Goal: Entertainment & Leisure: Browse casually

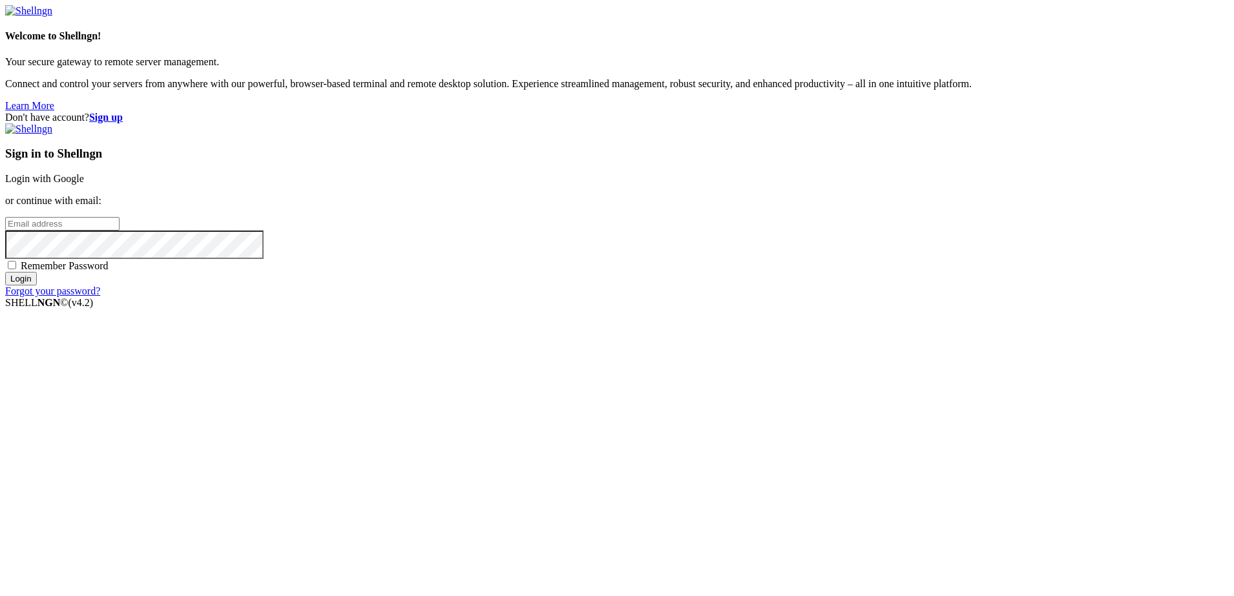
click at [120, 231] on input "email" at bounding box center [62, 224] width 114 height 14
click at [120, 231] on input "archibaldzimonyi" at bounding box center [62, 224] width 114 height 14
type input "archibaldzimonyi@yahoo.com"
click at [5, 272] on input "Login" at bounding box center [21, 279] width 32 height 14
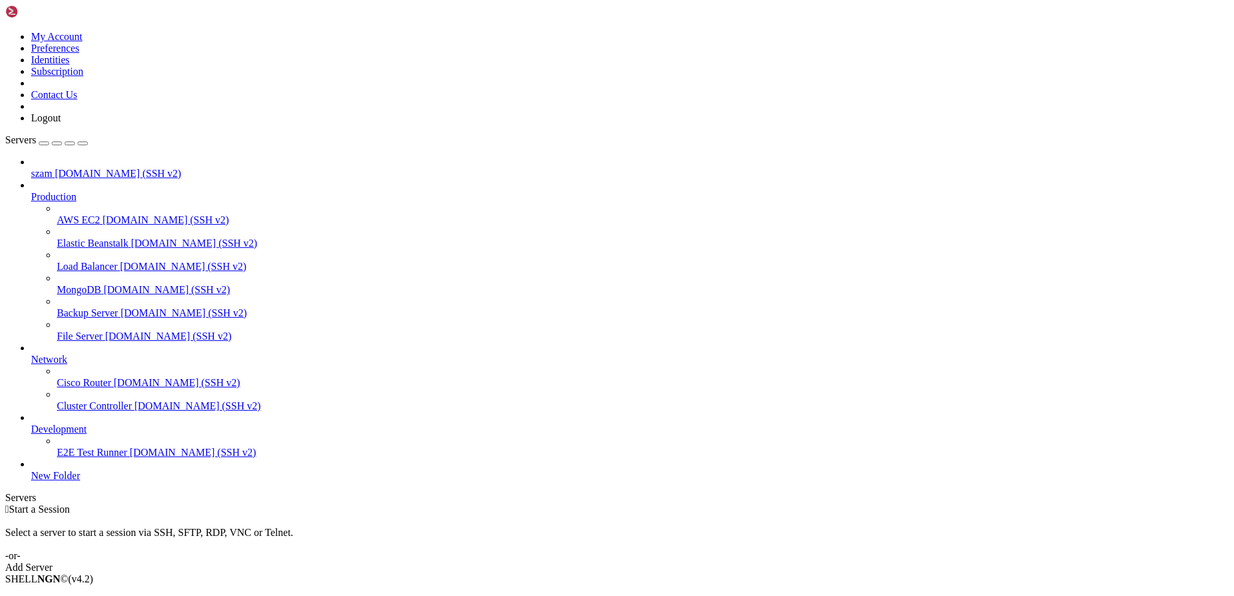
click at [99, 596] on li "Connect" at bounding box center [90, 602] width 118 height 12
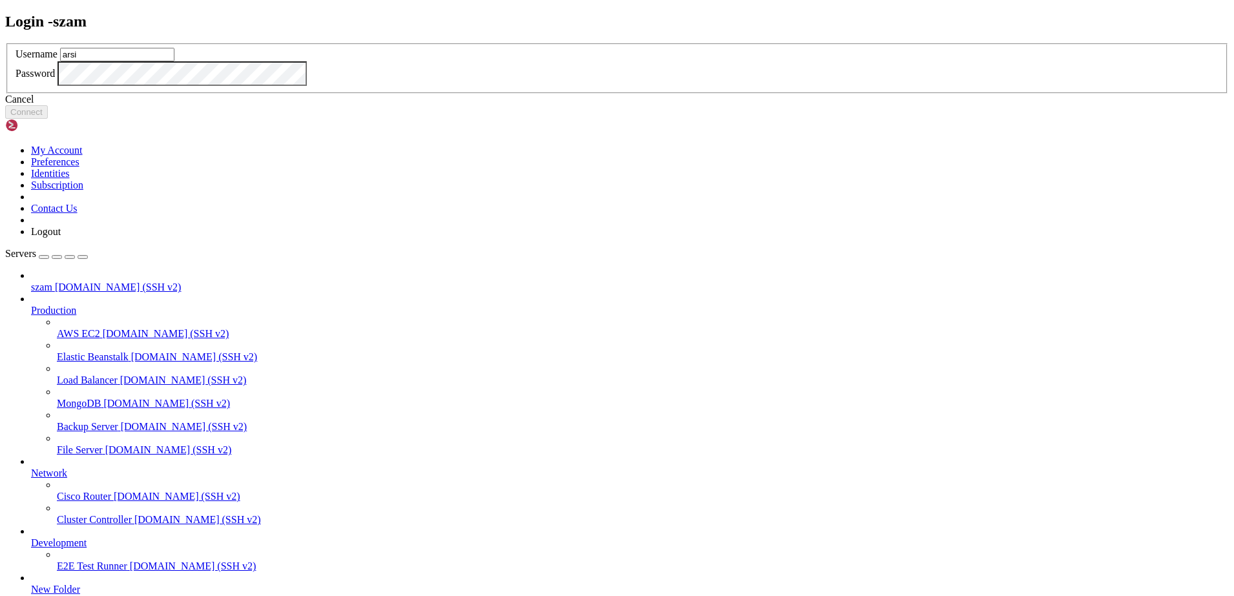
type input "arsi"
click button "Connect" at bounding box center [26, 112] width 43 height 14
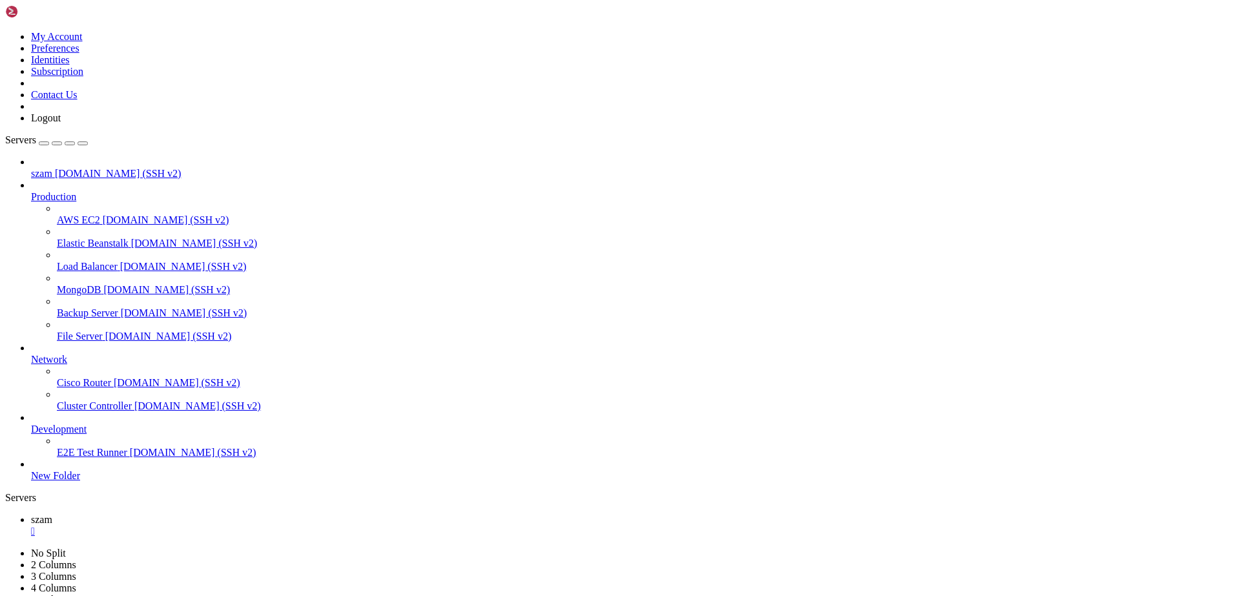
scroll to position [483, 0]
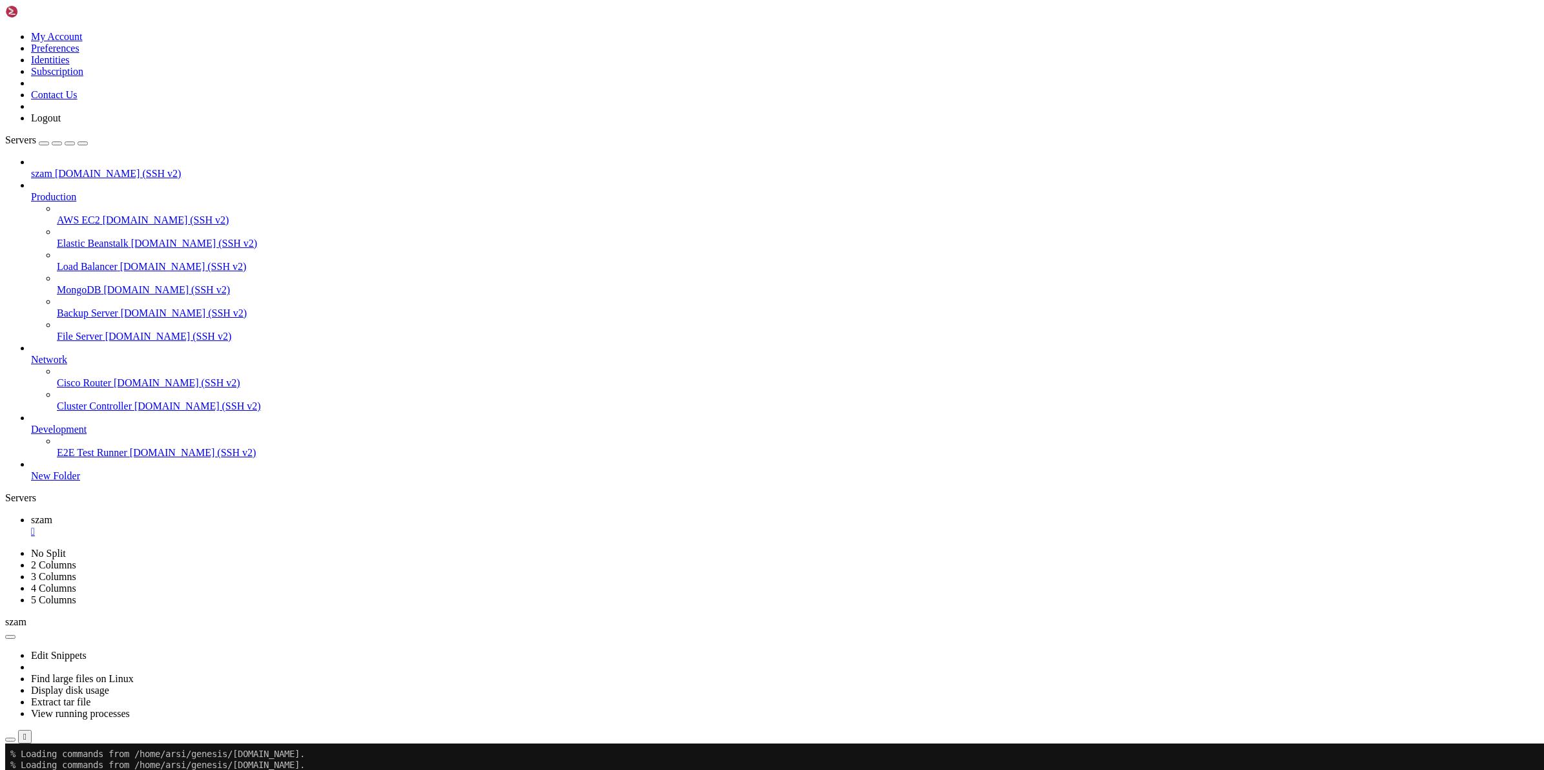
scroll to position [131, 0]
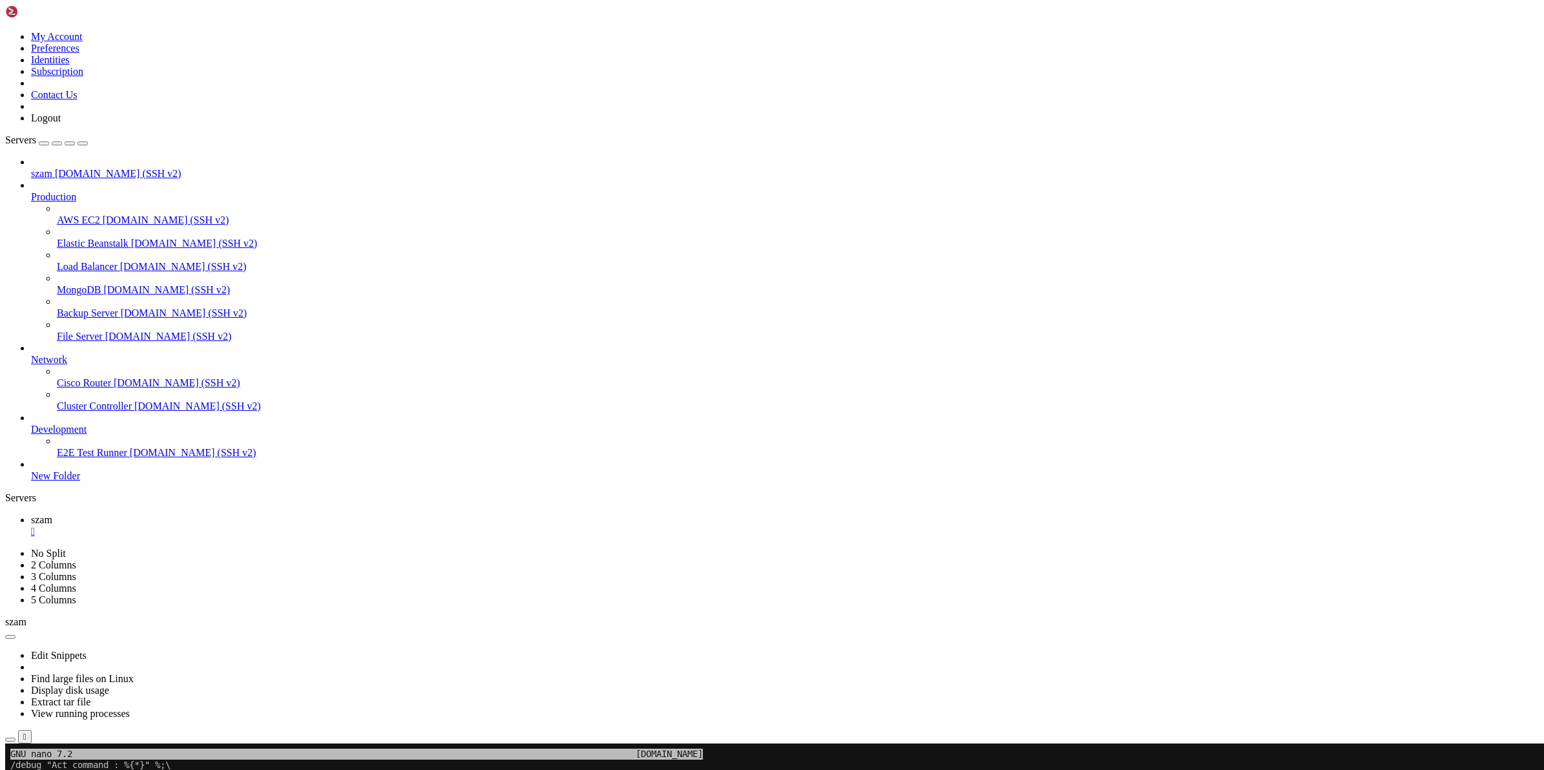
drag, startPoint x: 10, startPoint y: 1017, endPoint x: 337, endPoint y: 1037, distance: 328.2
copy div "/def -F -mregexp -t"You are too tired to move in that direction\.$" character_t…"
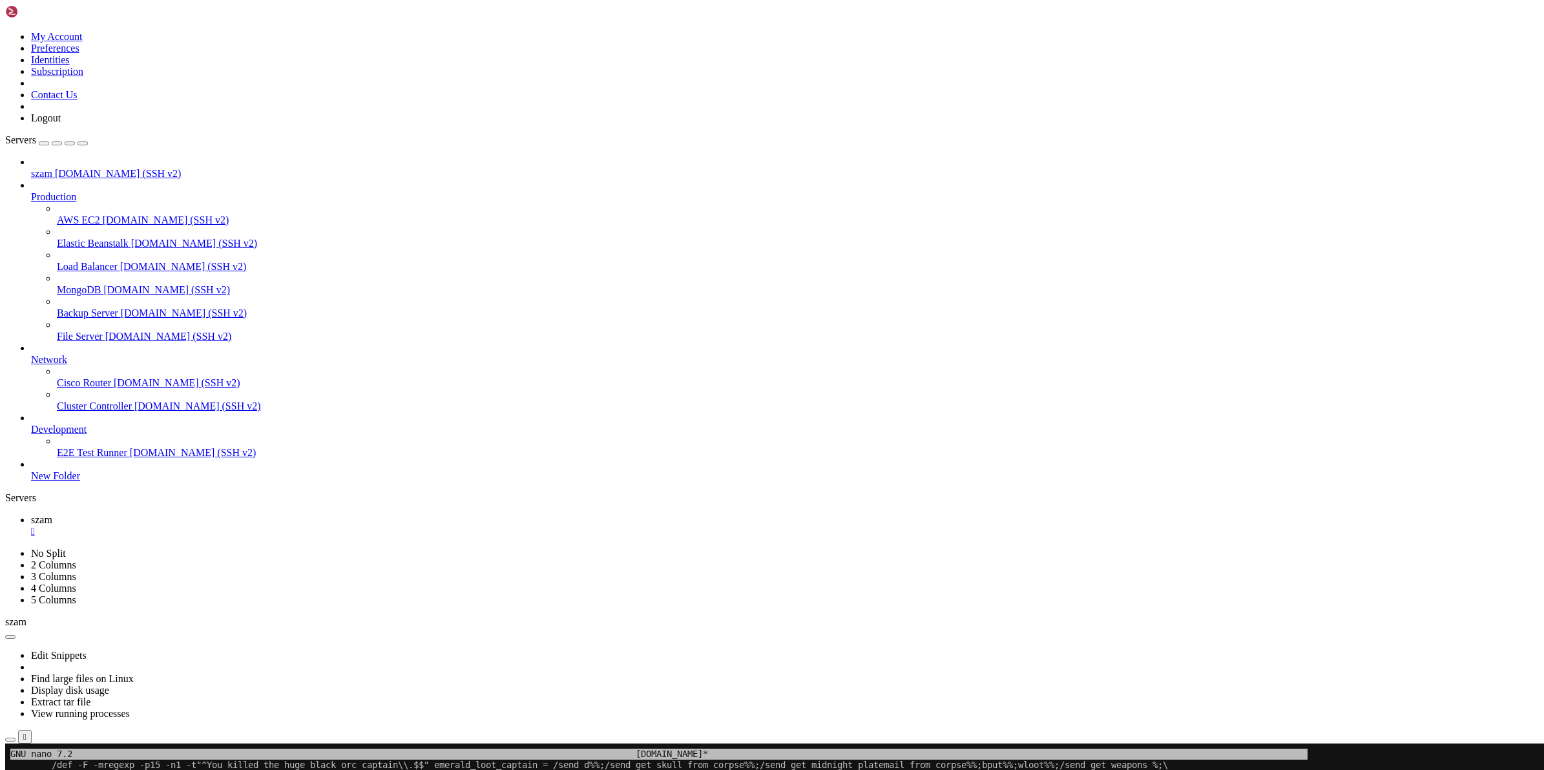
scroll to position [13, 2]
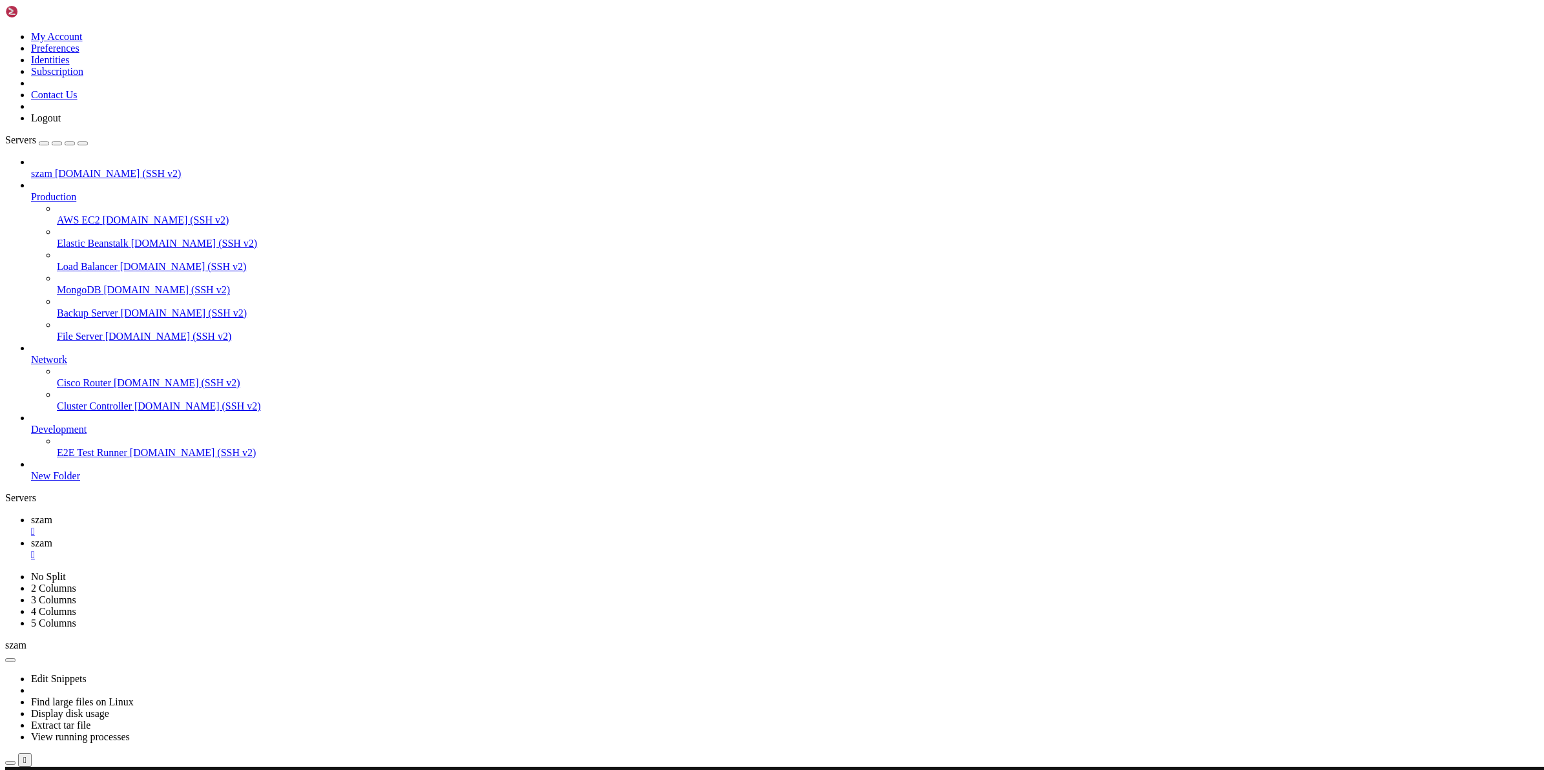
scroll to position [0, 0]
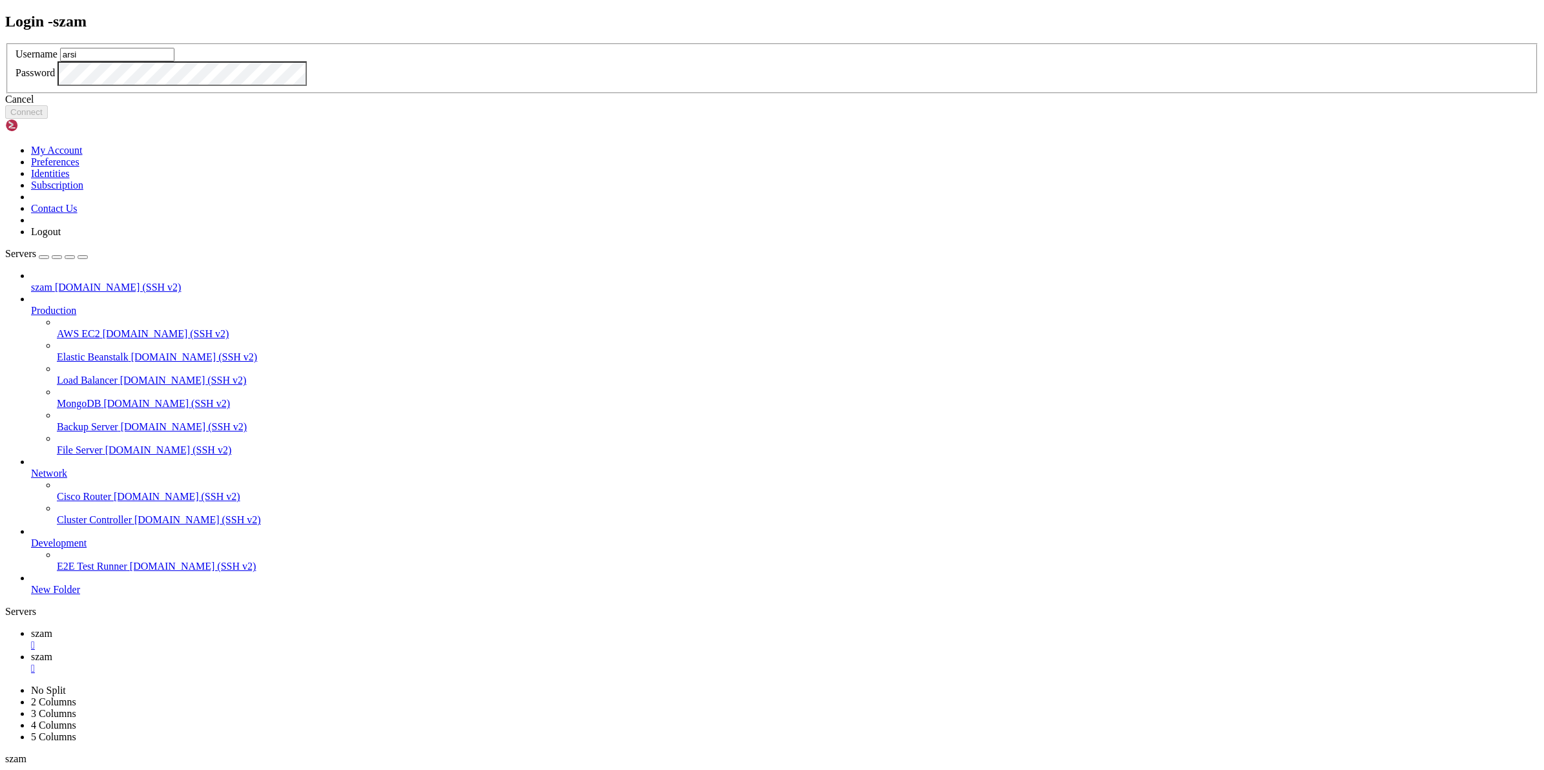
type input "arsi"
click button "Connect" at bounding box center [26, 112] width 43 height 14
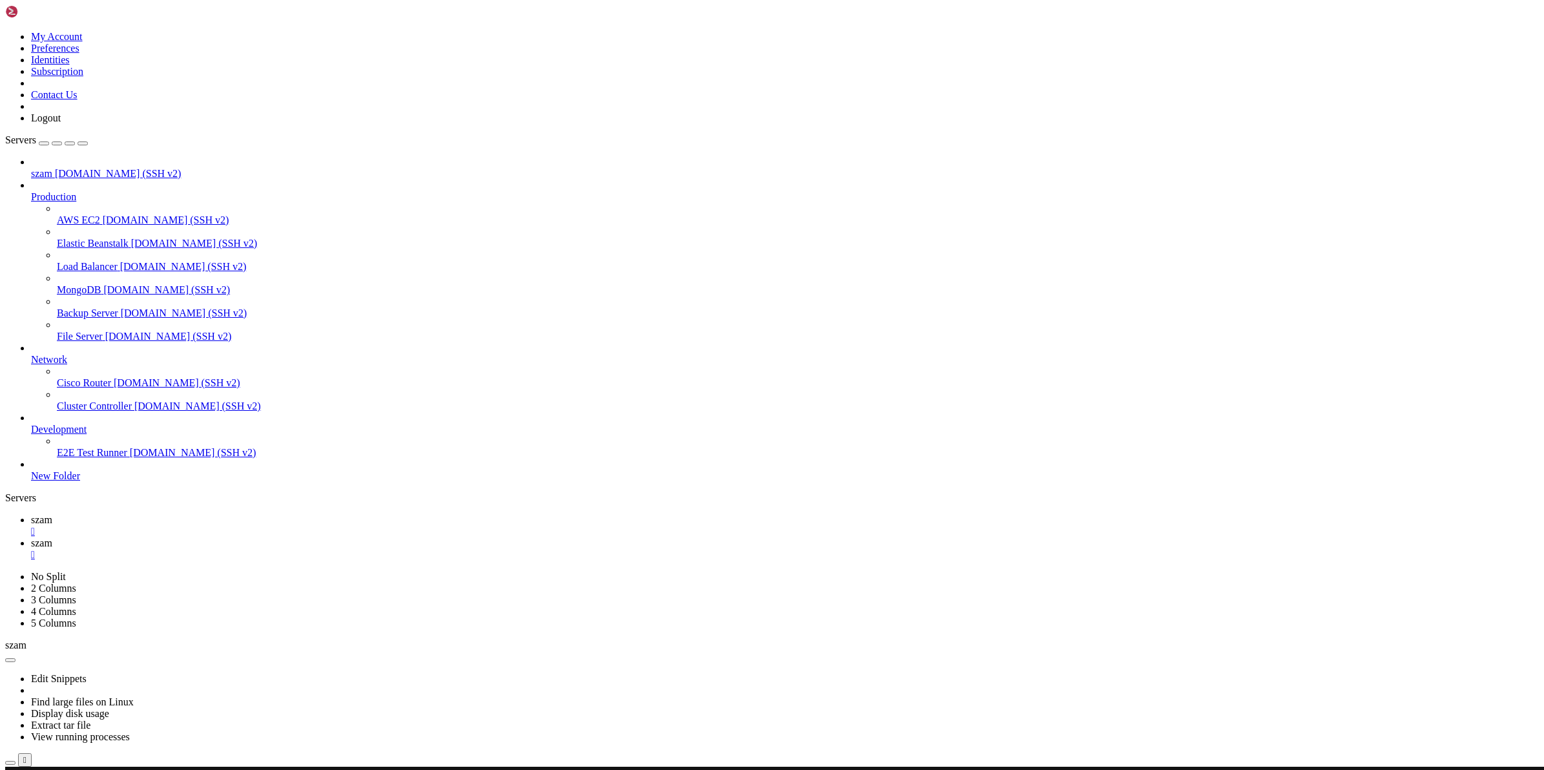
scroll to position [307, 0]
click at [192, 514] on link "szam " at bounding box center [785, 525] width 1508 height 23
click at [31, 537] on icon at bounding box center [31, 542] width 0 height 11
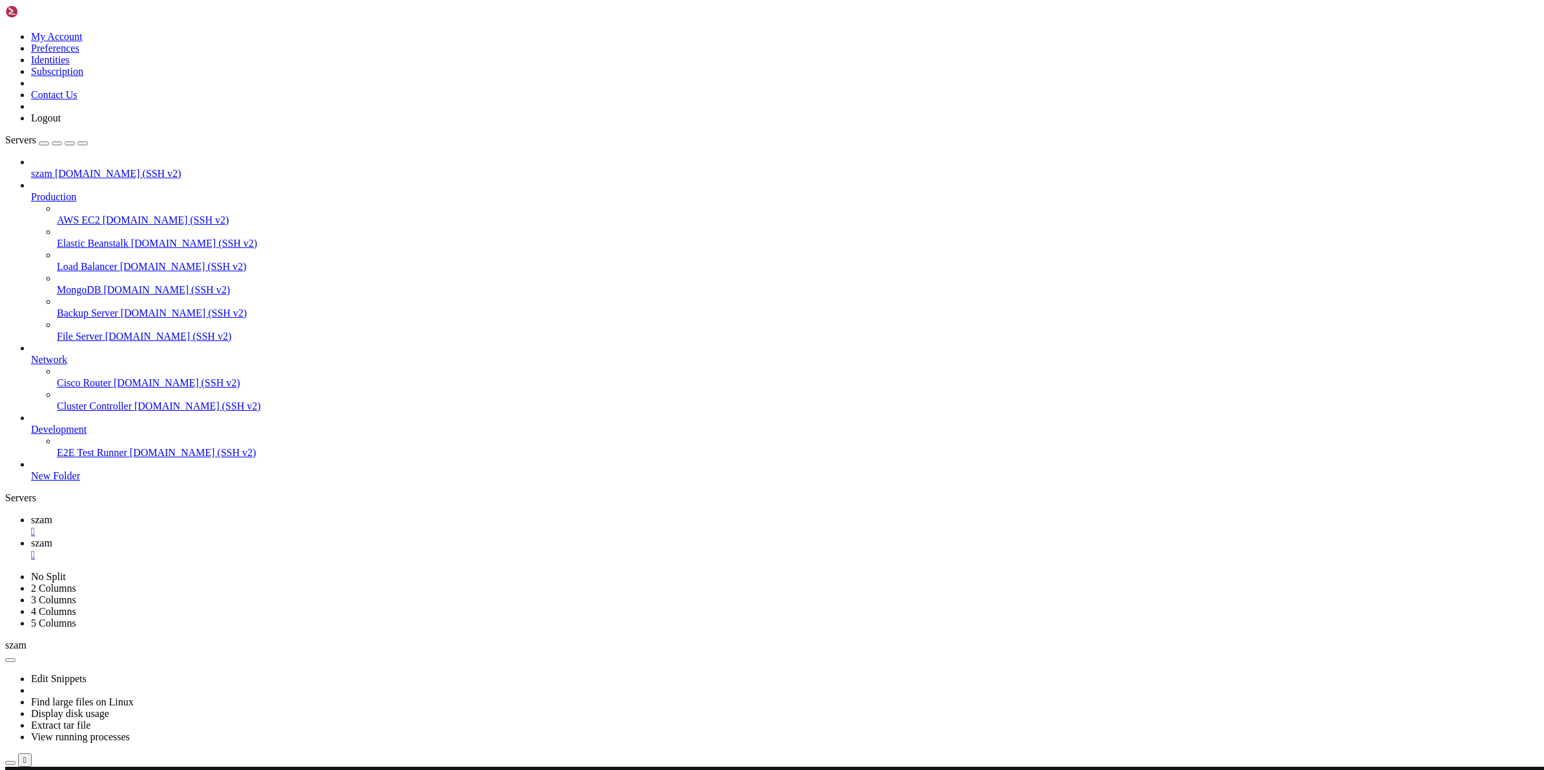
click at [52, 514] on span "szam" at bounding box center [41, 519] width 21 height 11
click at [31, 537] on icon at bounding box center [31, 542] width 0 height 11
click at [52, 514] on span "szam" at bounding box center [41, 519] width 21 height 11
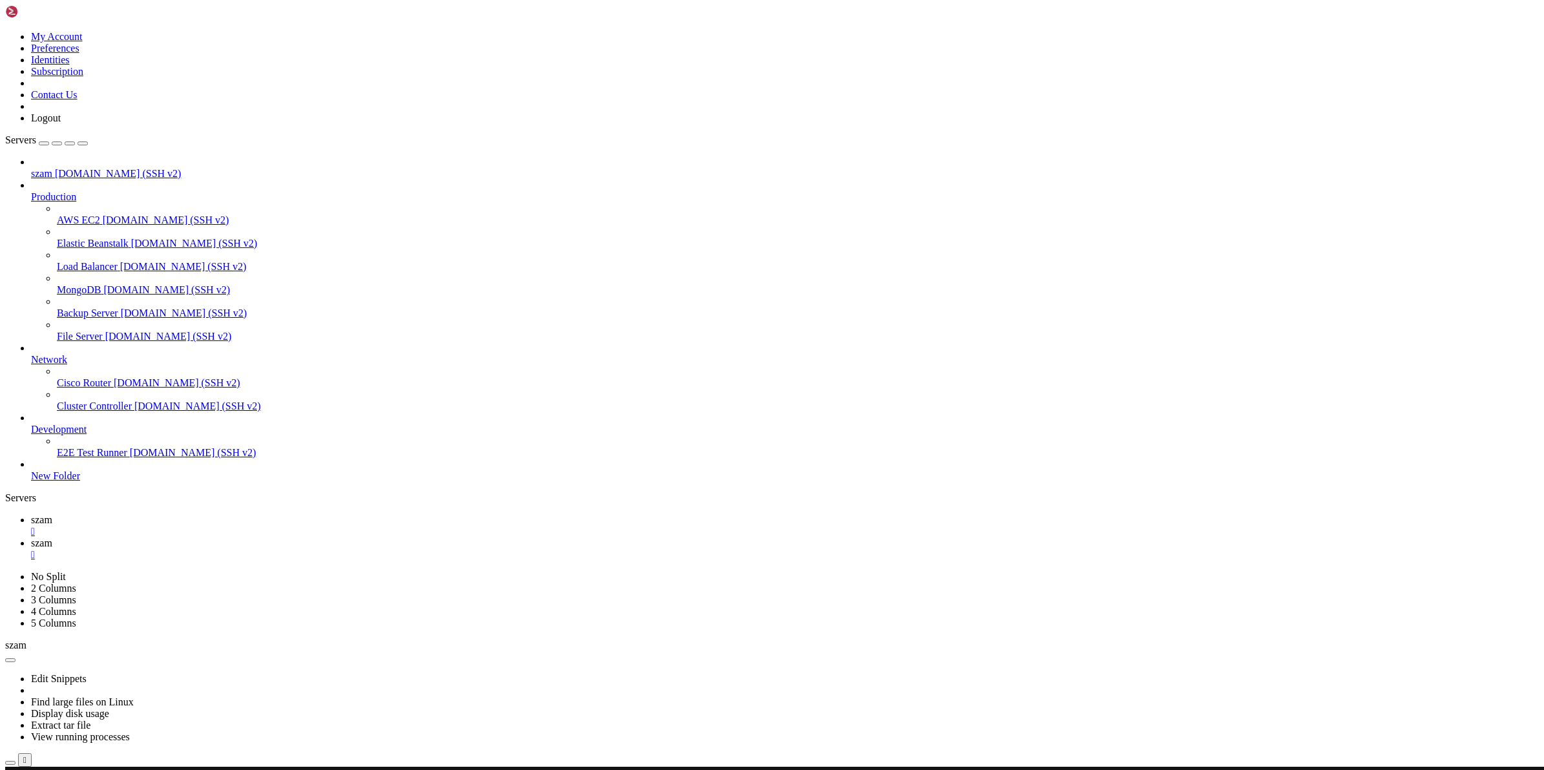
click at [52, 537] on span "szam" at bounding box center [41, 542] width 21 height 11
click at [52, 514] on span "szam" at bounding box center [41, 519] width 21 height 11
drag, startPoint x: 52, startPoint y: 862, endPoint x: 463, endPoint y: 863, distance: 410.9
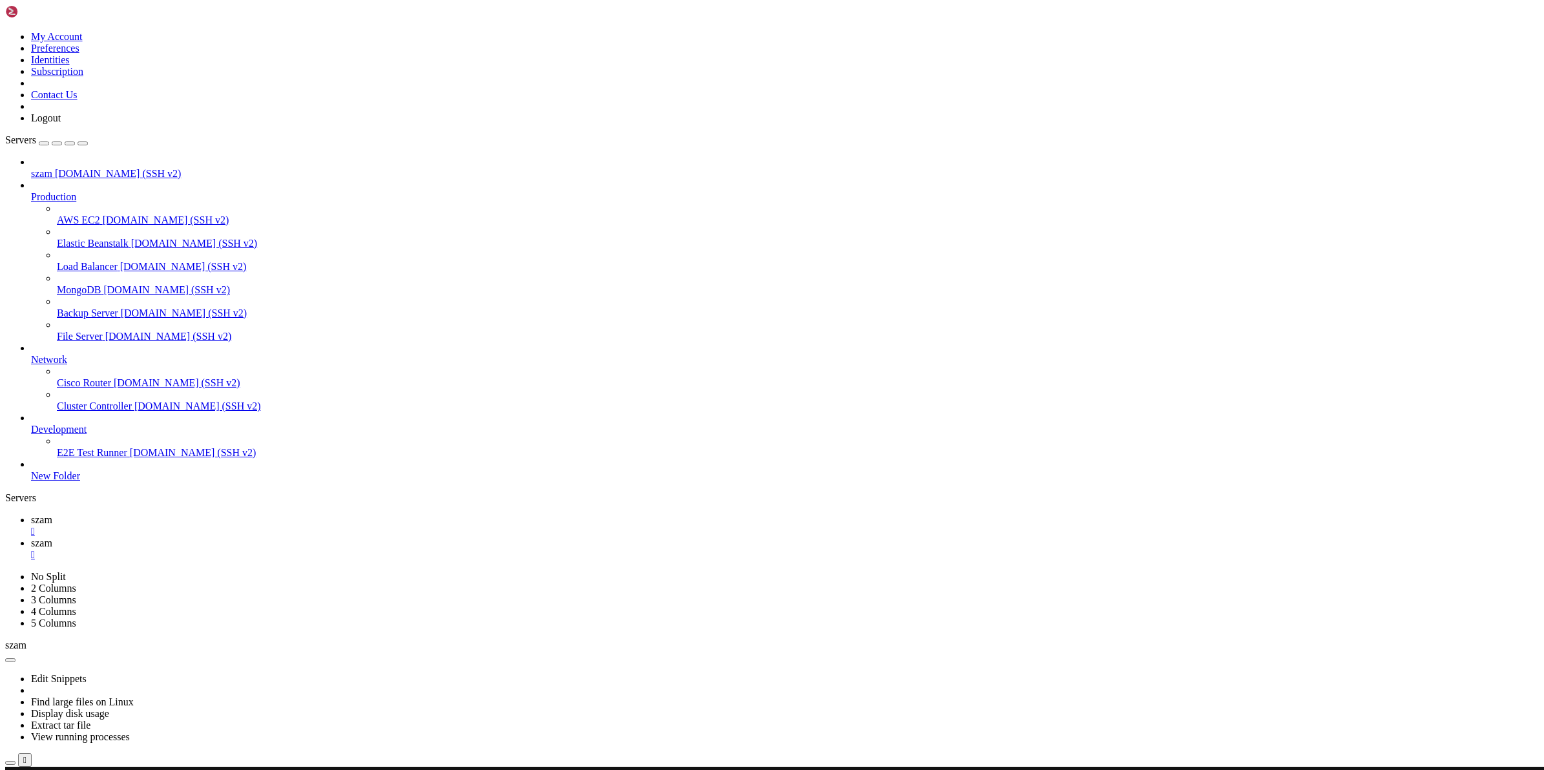
scroll to position [13, 2]
drag, startPoint x: 282, startPoint y: 1390, endPoint x: 433, endPoint y: 1391, distance: 151.2
copy x-row "#nw#d#w#w#sw#sw#sw#d#n#e#s#s"
click at [52, 537] on span "szam" at bounding box center [41, 542] width 21 height 11
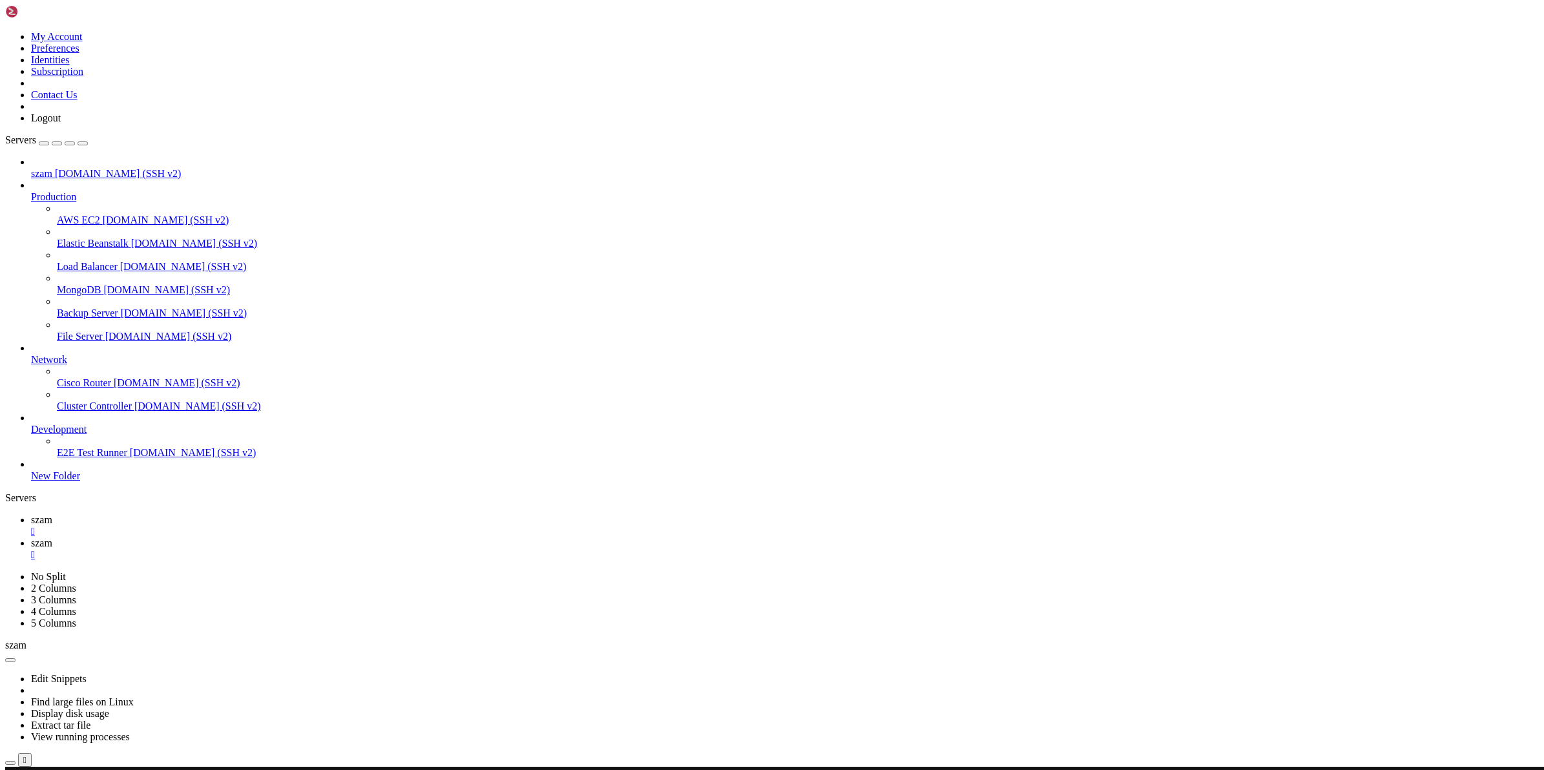
click at [52, 537] on span "szam" at bounding box center [41, 542] width 21 height 11
click at [52, 514] on span "szam" at bounding box center [41, 519] width 21 height 11
click at [52, 537] on span "szam" at bounding box center [41, 542] width 21 height 11
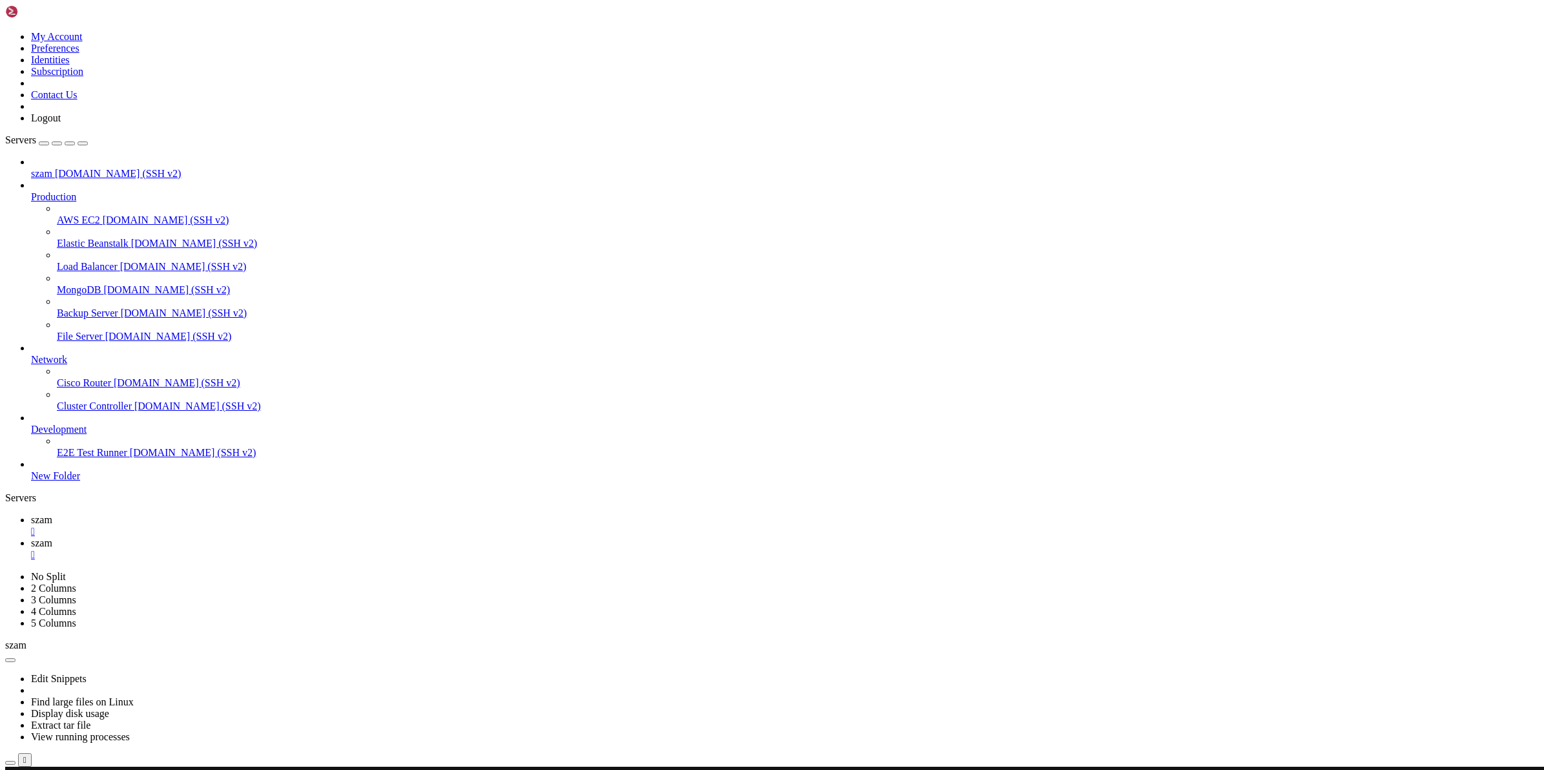
click at [52, 514] on span "szam" at bounding box center [41, 519] width 21 height 11
click at [52, 537] on span "szam" at bounding box center [41, 542] width 21 height 11
click at [52, 514] on span "szam" at bounding box center [41, 519] width 21 height 11
click at [31, 537] on icon at bounding box center [31, 542] width 0 height 11
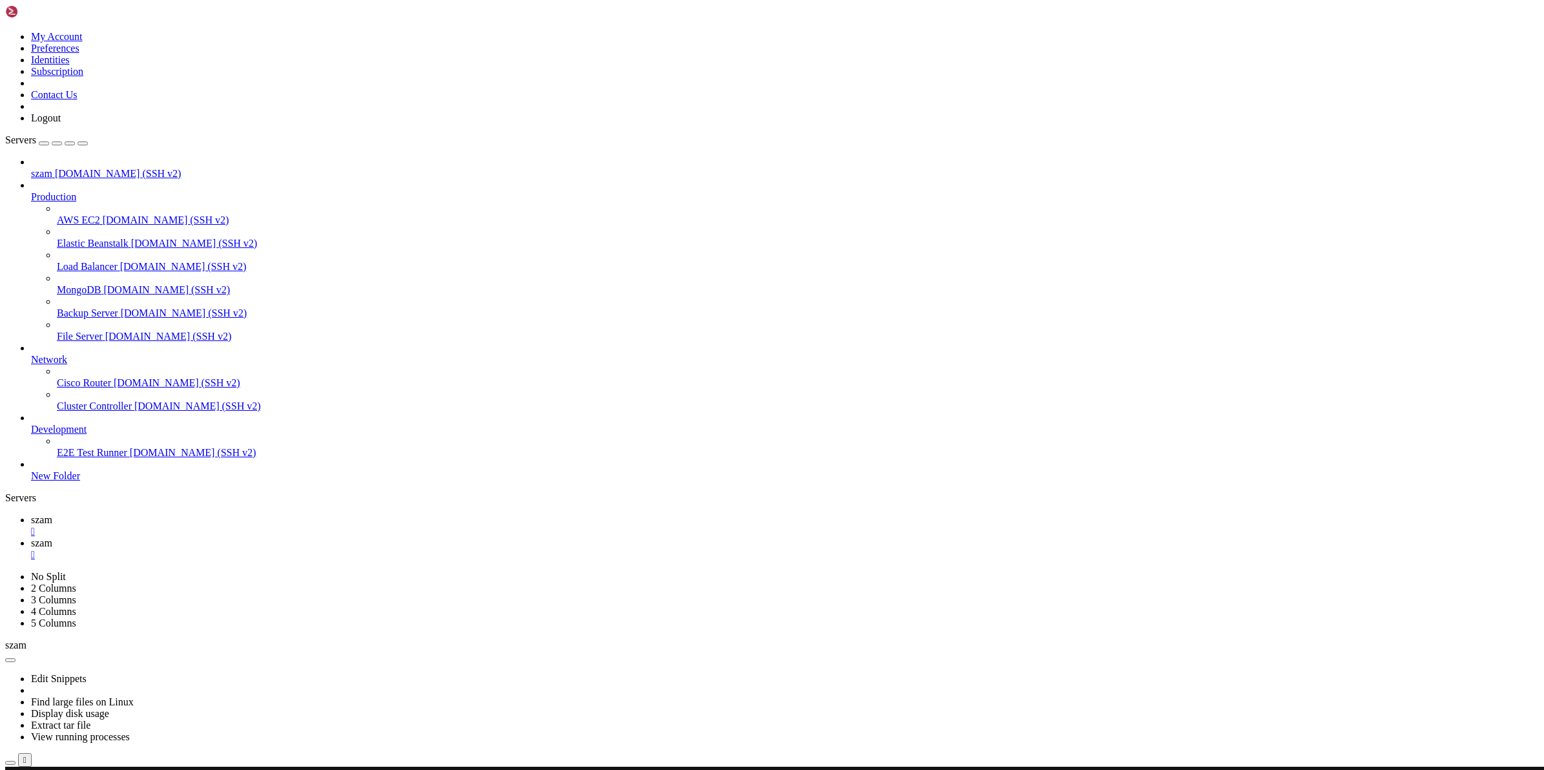
click at [52, 514] on span "szam" at bounding box center [41, 519] width 21 height 11
click at [52, 537] on span "szam" at bounding box center [41, 542] width 21 height 11
click at [184, 514] on link "szam " at bounding box center [785, 525] width 1508 height 23
click at [52, 537] on span "szam" at bounding box center [41, 542] width 21 height 11
click at [31, 514] on icon at bounding box center [31, 519] width 0 height 11
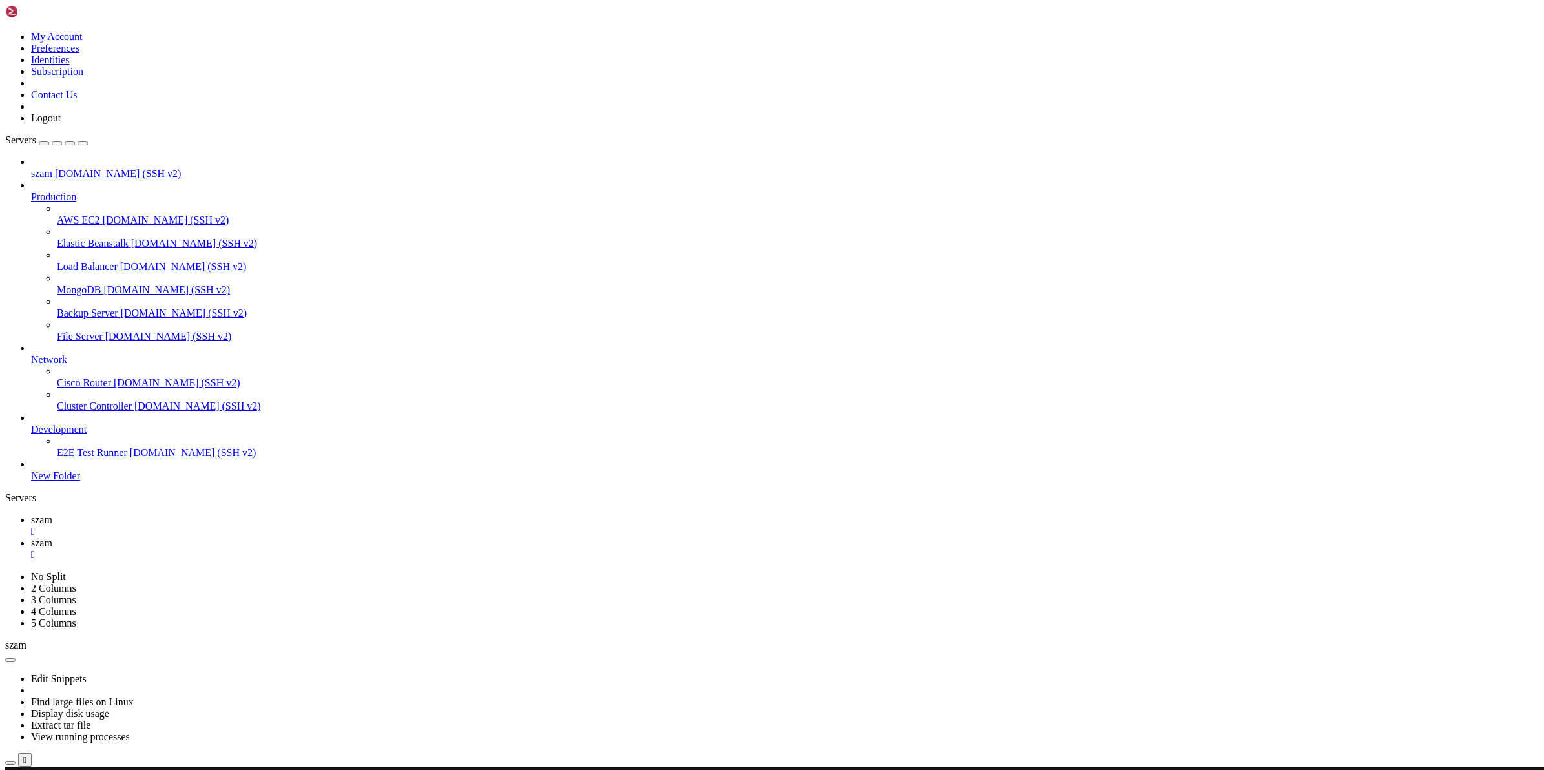
click at [52, 537] on span "szam" at bounding box center [41, 542] width 21 height 11
click at [52, 514] on span "szam" at bounding box center [41, 519] width 21 height 11
click at [52, 537] on span "szam" at bounding box center [41, 542] width 21 height 11
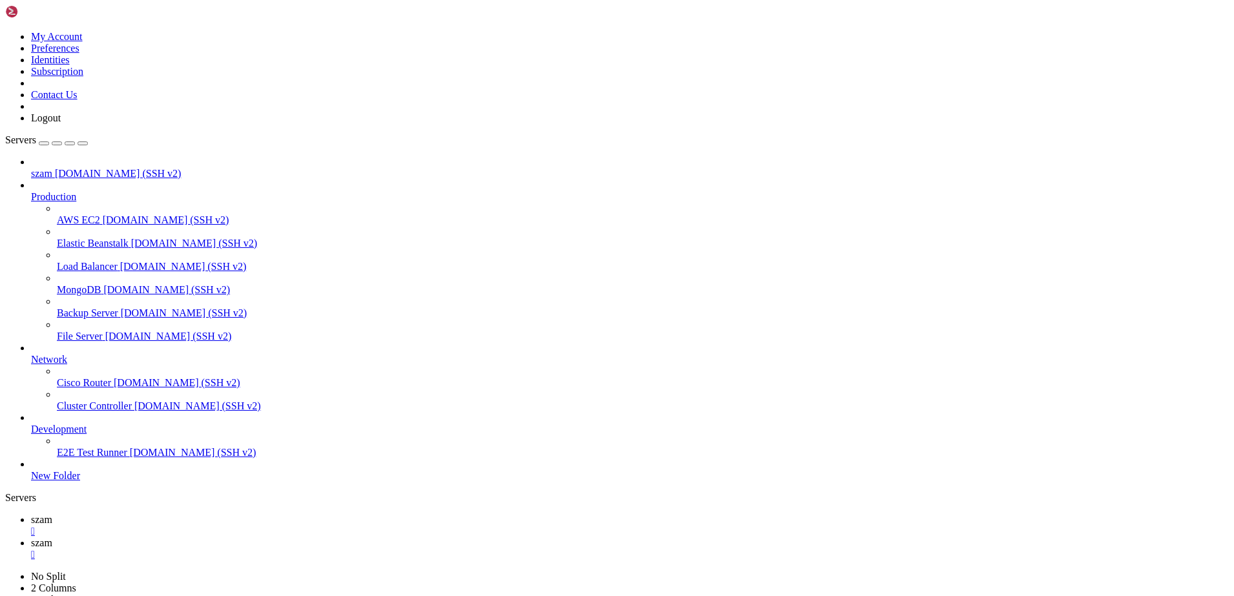
scroll to position [593, 0]
drag, startPoint x: 95, startPoint y: 1182, endPoint x: 167, endPoint y: 1127, distance: 90.8
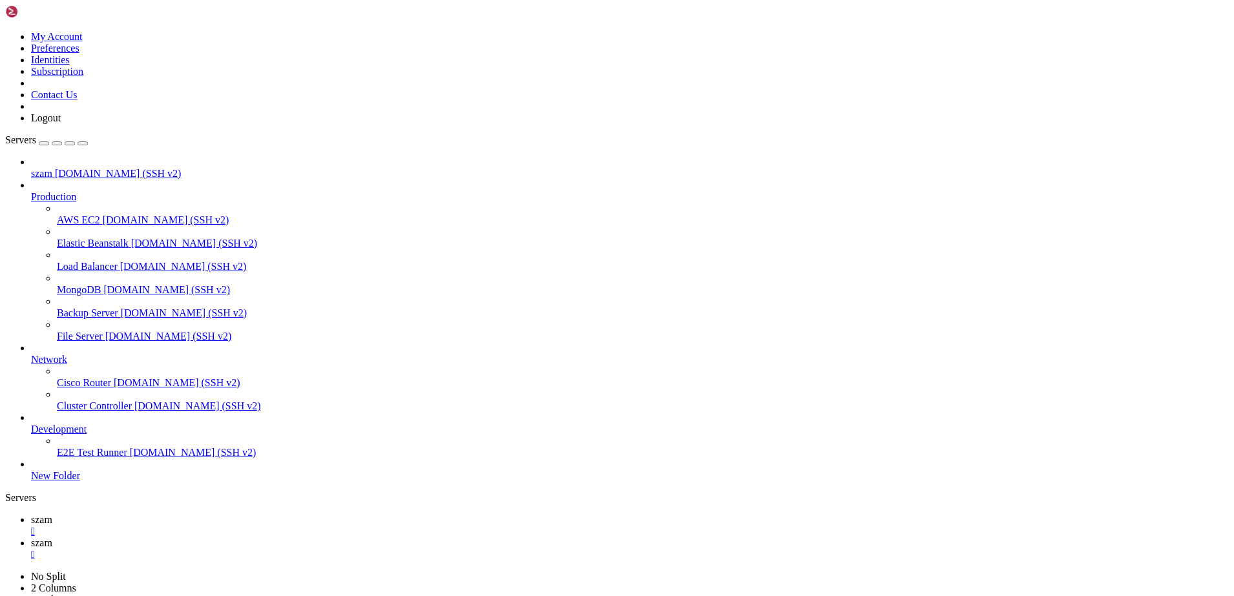
click at [52, 514] on span "szam" at bounding box center [41, 519] width 21 height 11
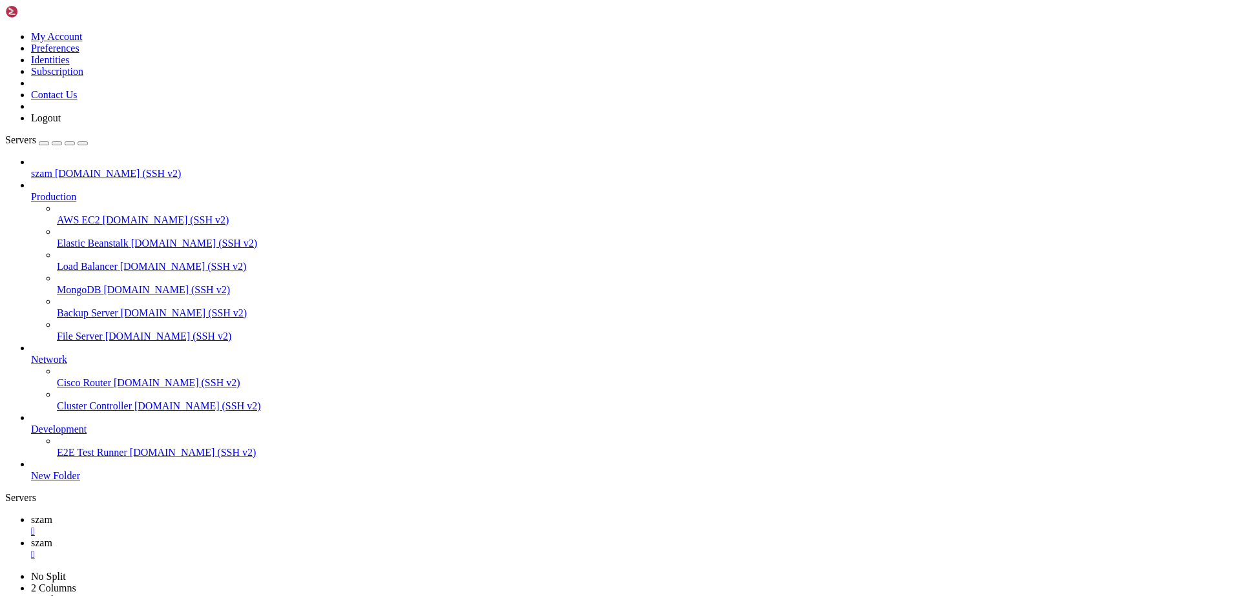
click at [252, 537] on link "szam " at bounding box center [630, 548] width 1198 height 23
drag, startPoint x: 10, startPoint y: 1349, endPoint x: 290, endPoint y: 1356, distance: 280.4
copy x-row "You regain your balance as the earthquake subsides."
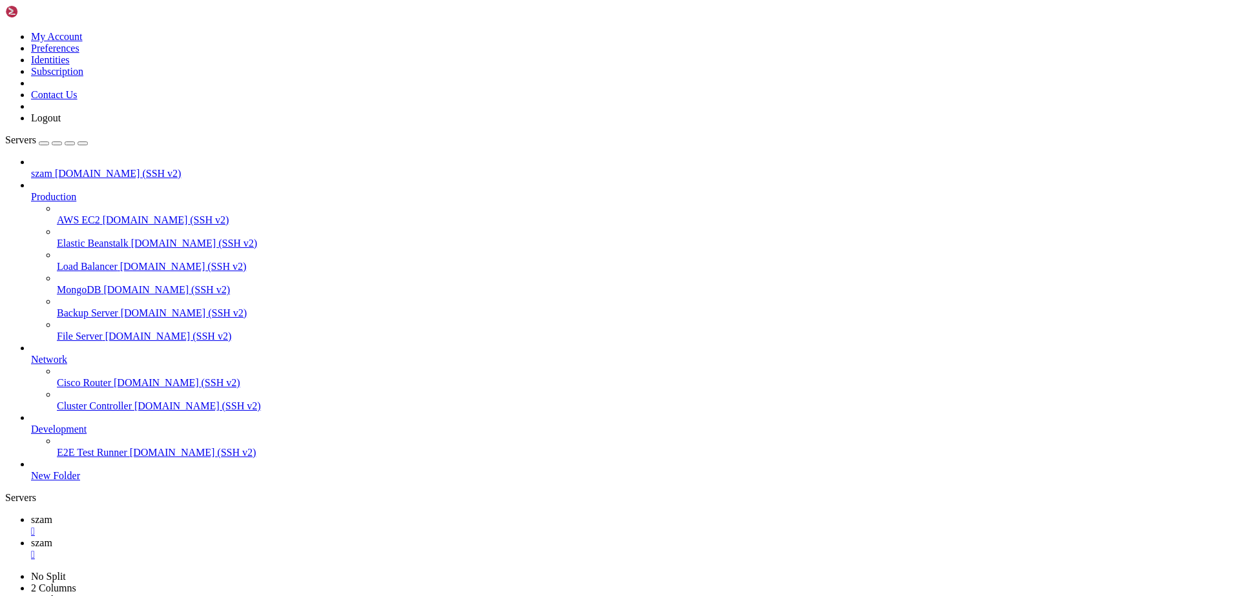
click at [52, 514] on span "szam" at bounding box center [41, 519] width 21 height 11
click at [52, 537] on span "szam" at bounding box center [41, 542] width 21 height 11
drag, startPoint x: 10, startPoint y: 1265, endPoint x: 479, endPoint y: 1264, distance: 469.0
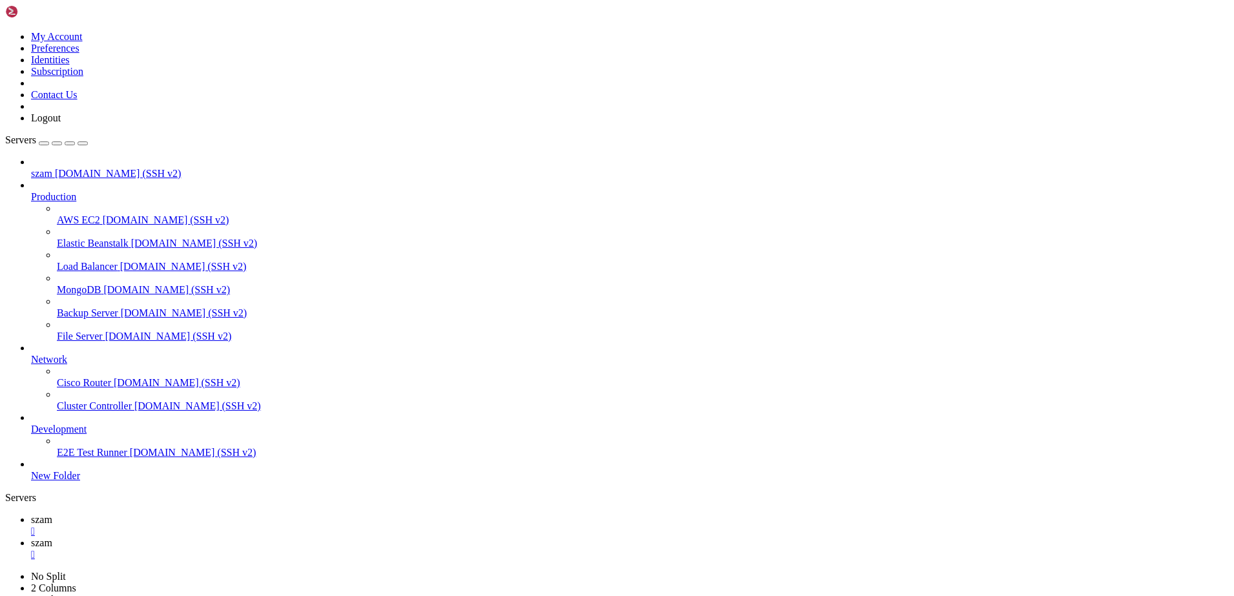
copy x-row "A deep, rumbling roar fills the cavern as the earth beneath your feet lurches s…"
click at [52, 514] on span "szam" at bounding box center [41, 519] width 21 height 11
click at [52, 537] on span "szam" at bounding box center [41, 542] width 21 height 11
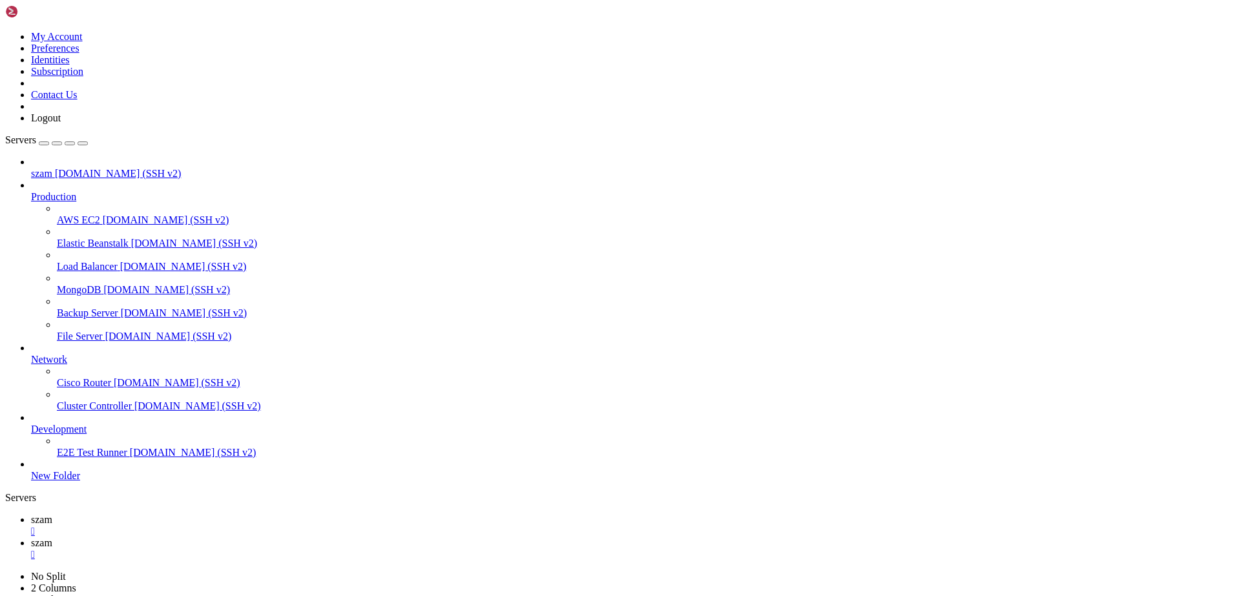
click at [52, 514] on span "szam" at bounding box center [41, 519] width 21 height 11
click at [52, 537] on span "szam" at bounding box center [41, 542] width 21 height 11
click at [52, 514] on span "szam" at bounding box center [41, 519] width 21 height 11
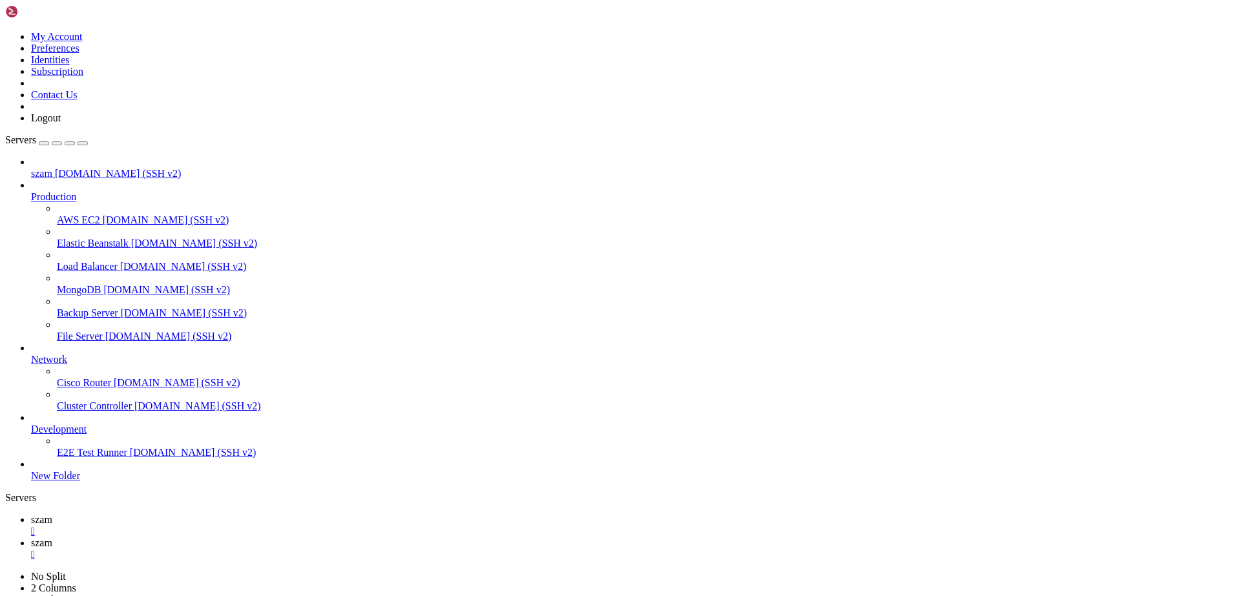
click at [52, 537] on span "szam" at bounding box center [41, 542] width 21 height 11
click at [52, 514] on span "szam" at bounding box center [41, 519] width 21 height 11
click at [52, 537] on span "szam" at bounding box center [41, 542] width 21 height 11
click at [52, 514] on span "szam" at bounding box center [41, 519] width 21 height 11
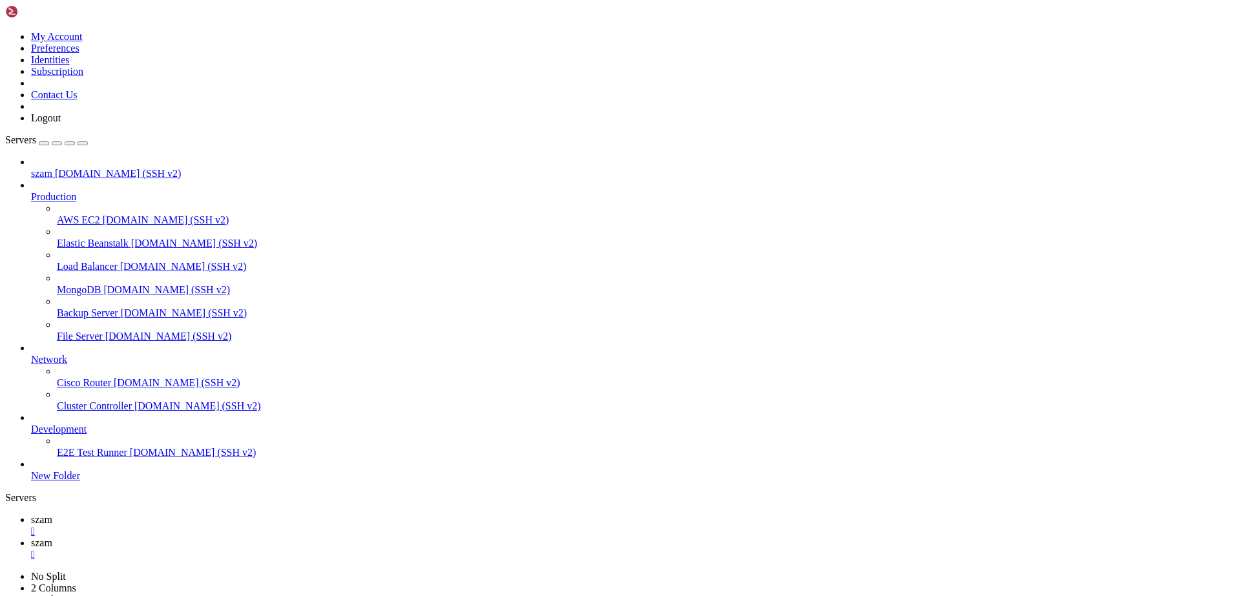
click at [52, 537] on span "szam" at bounding box center [41, 542] width 21 height 11
click at [52, 514] on span "szam" at bounding box center [41, 519] width 21 height 11
click at [251, 537] on link "szam " at bounding box center [630, 548] width 1198 height 23
click at [182, 514] on link "szam " at bounding box center [630, 525] width 1198 height 23
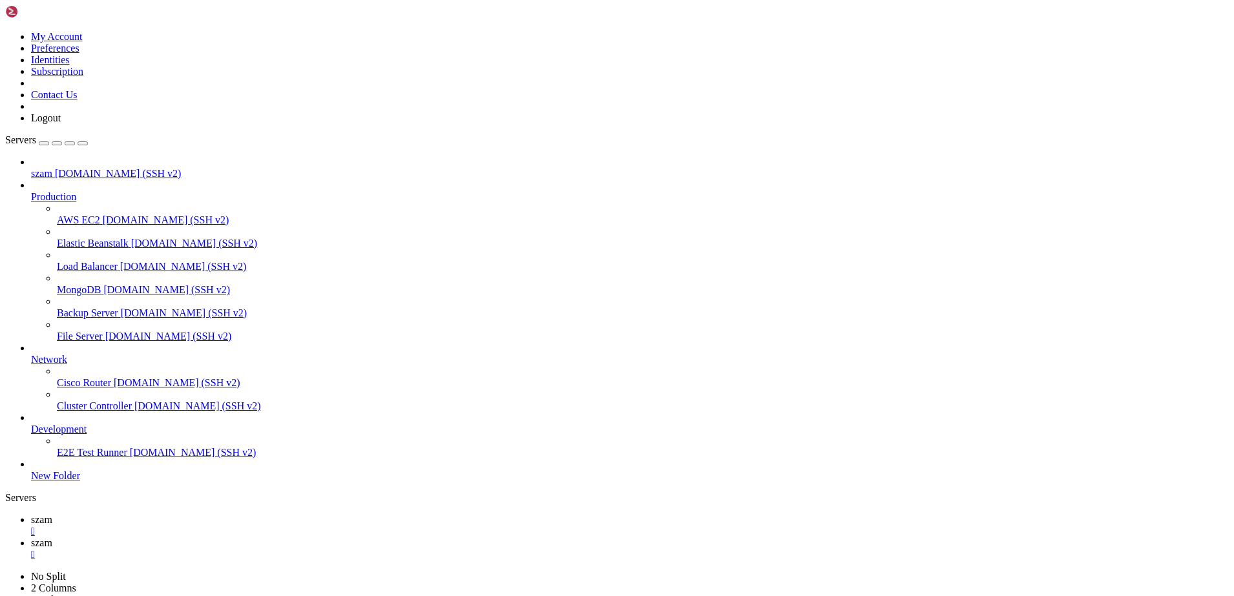
click at [52, 537] on span "szam" at bounding box center [41, 542] width 21 height 11
click at [31, 514] on icon at bounding box center [31, 519] width 0 height 11
click at [52, 537] on span "szam" at bounding box center [41, 542] width 21 height 11
click at [52, 514] on span "szam" at bounding box center [41, 519] width 21 height 11
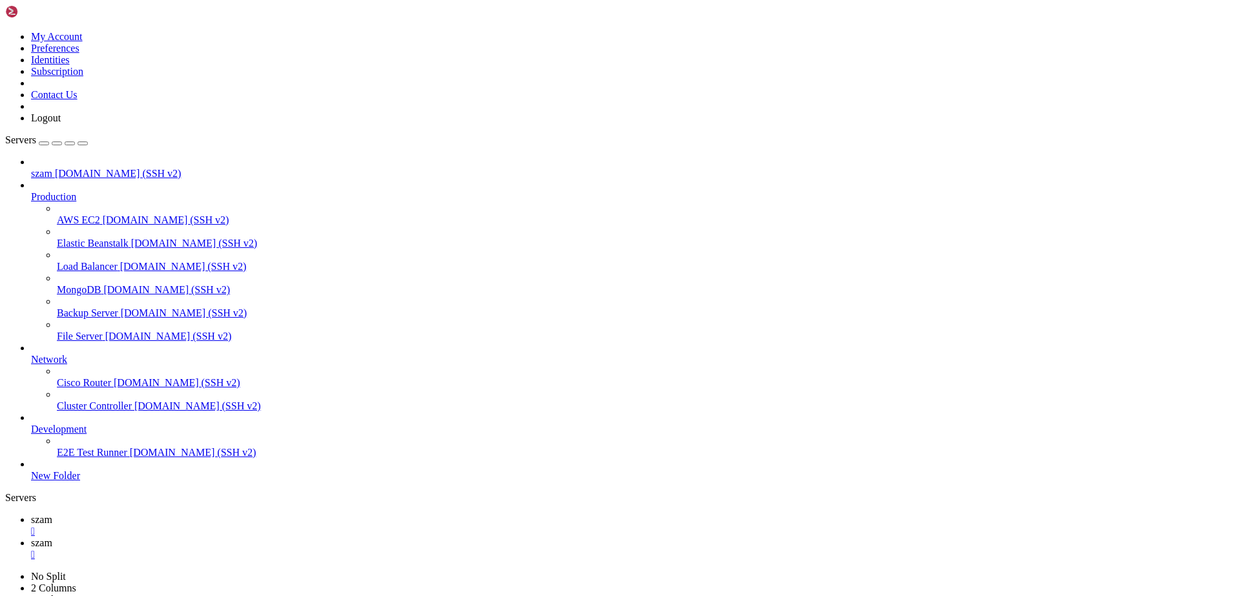
click at [52, 537] on span "szam" at bounding box center [41, 542] width 21 height 11
drag, startPoint x: 9, startPoint y: 1269, endPoint x: 154, endPoint y: 1272, distance: 145.4
drag, startPoint x: 154, startPoint y: 1272, endPoint x: 43, endPoint y: 1262, distance: 112.2
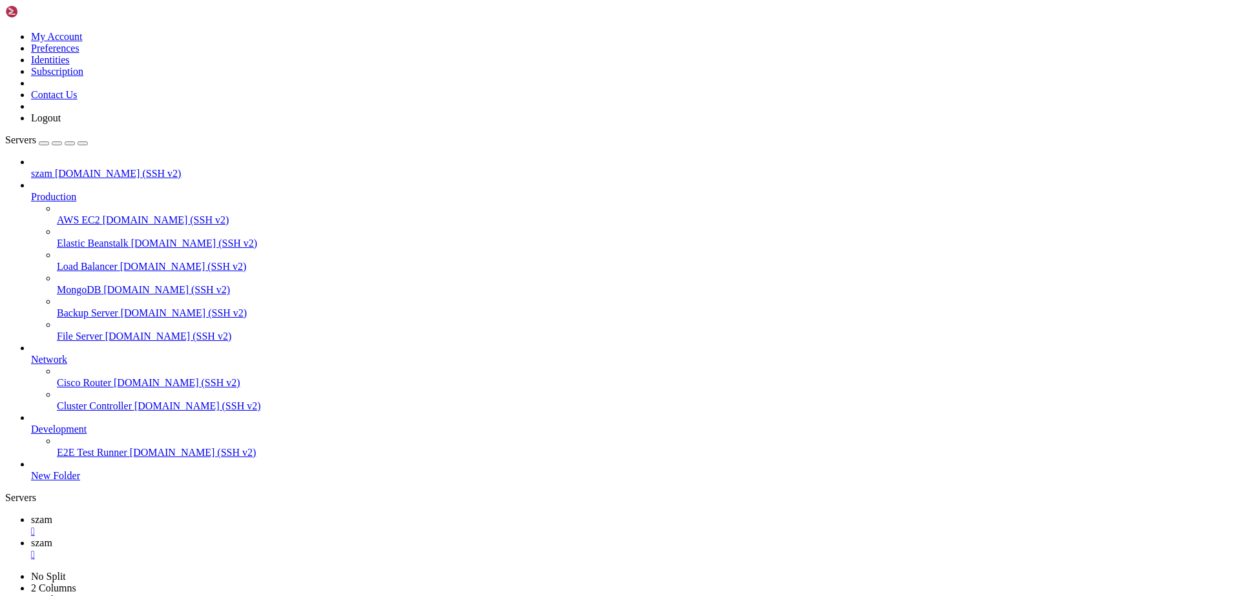
drag, startPoint x: 9, startPoint y: 1265, endPoint x: 191, endPoint y: 1278, distance: 182.0
drag, startPoint x: 554, startPoint y: 1266, endPoint x: 9, endPoint y: 1264, distance: 545.2
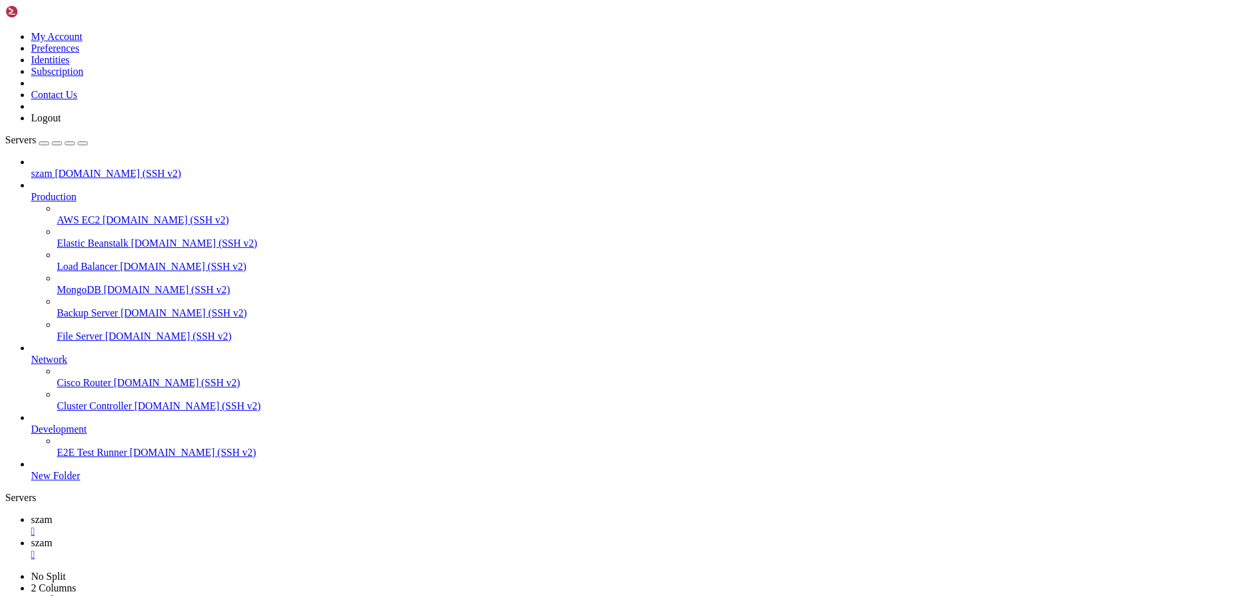
drag, startPoint x: 10, startPoint y: 1265, endPoint x: 333, endPoint y: 1261, distance: 323.0
copy x-row "The ground beneath you trembles with a deep, guttural groan"
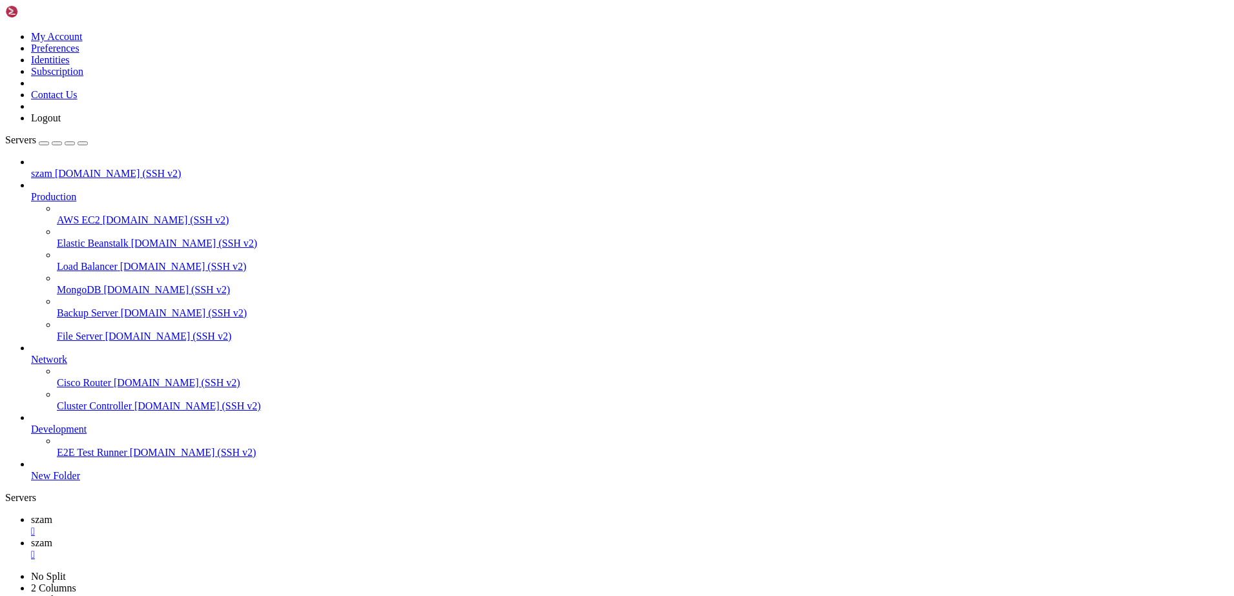
click at [52, 514] on span "szam" at bounding box center [41, 519] width 21 height 11
click at [52, 537] on span "szam" at bounding box center [41, 542] width 21 height 11
click at [52, 514] on span "szam" at bounding box center [41, 519] width 21 height 11
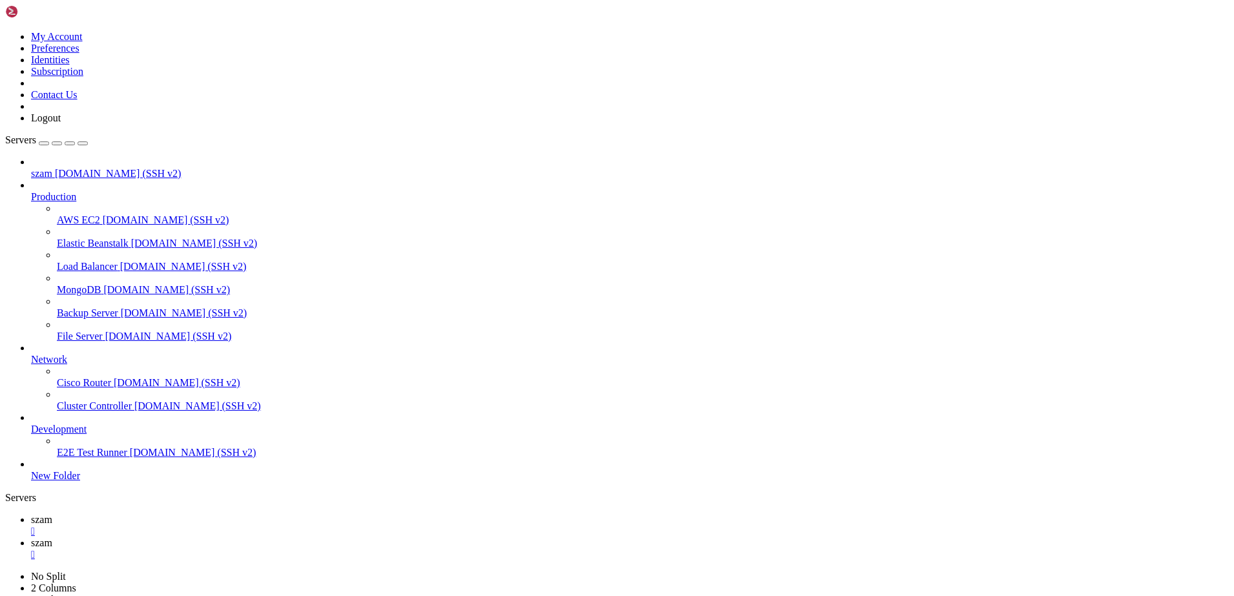
click at [52, 537] on span "szam" at bounding box center [41, 542] width 21 height 11
click at [52, 514] on span "szam" at bounding box center [41, 519] width 21 height 11
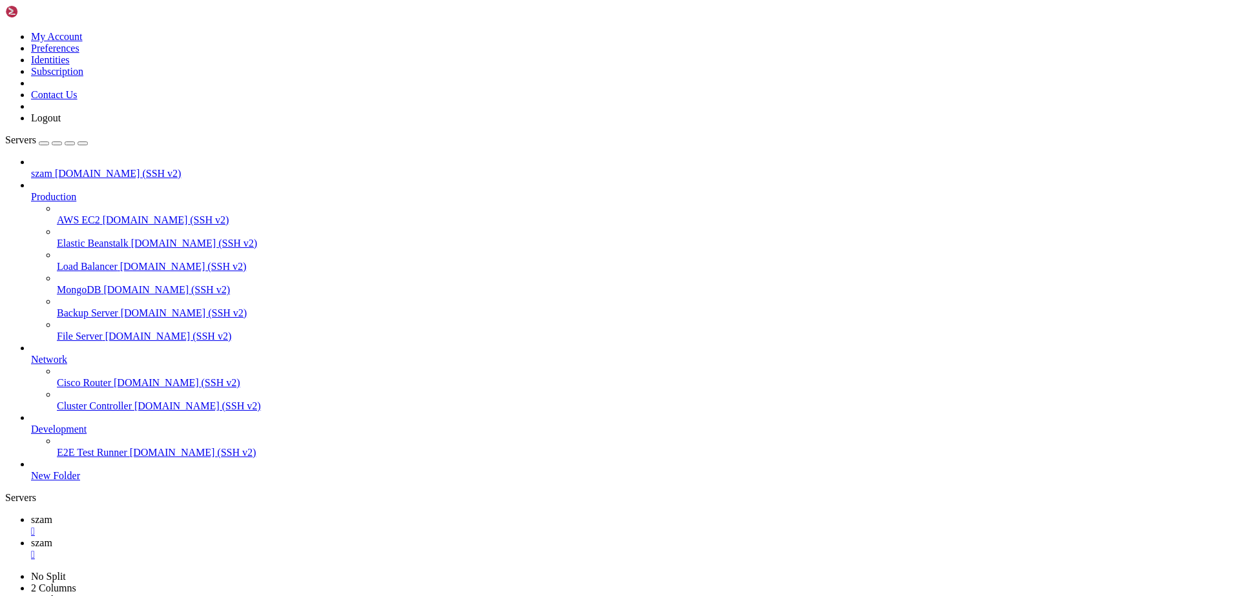
drag, startPoint x: 56, startPoint y: 1083, endPoint x: 136, endPoint y: 1083, distance: 79.5
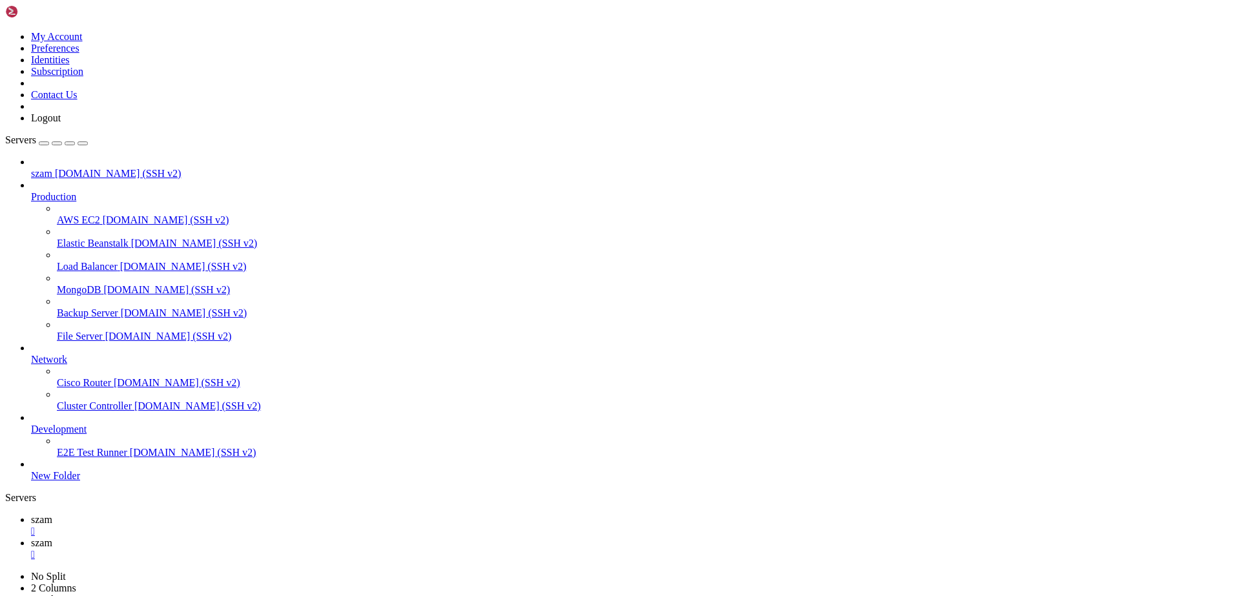
drag, startPoint x: 53, startPoint y: 1087, endPoint x: 234, endPoint y: 1085, distance: 180.9
copy x-row "/send excavate rubble with shovel"
click at [251, 537] on link "szam " at bounding box center [630, 548] width 1198 height 23
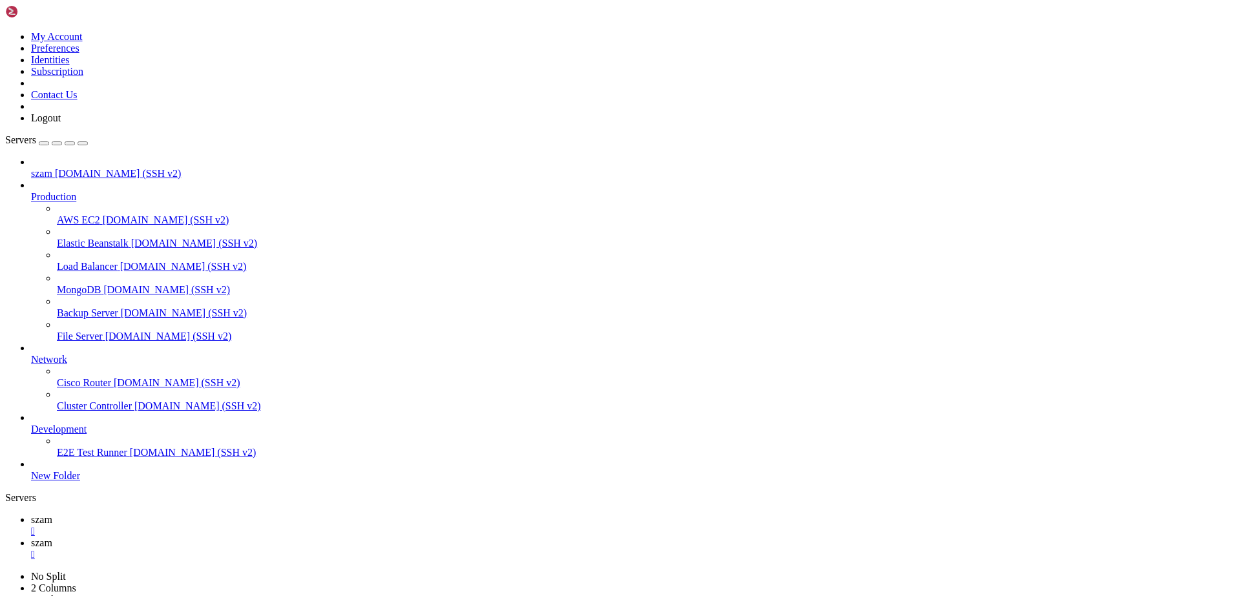
click at [52, 537] on span "szam" at bounding box center [41, 542] width 21 height 11
click at [31, 514] on icon at bounding box center [31, 519] width 0 height 11
click at [52, 537] on span "szam" at bounding box center [41, 542] width 21 height 11
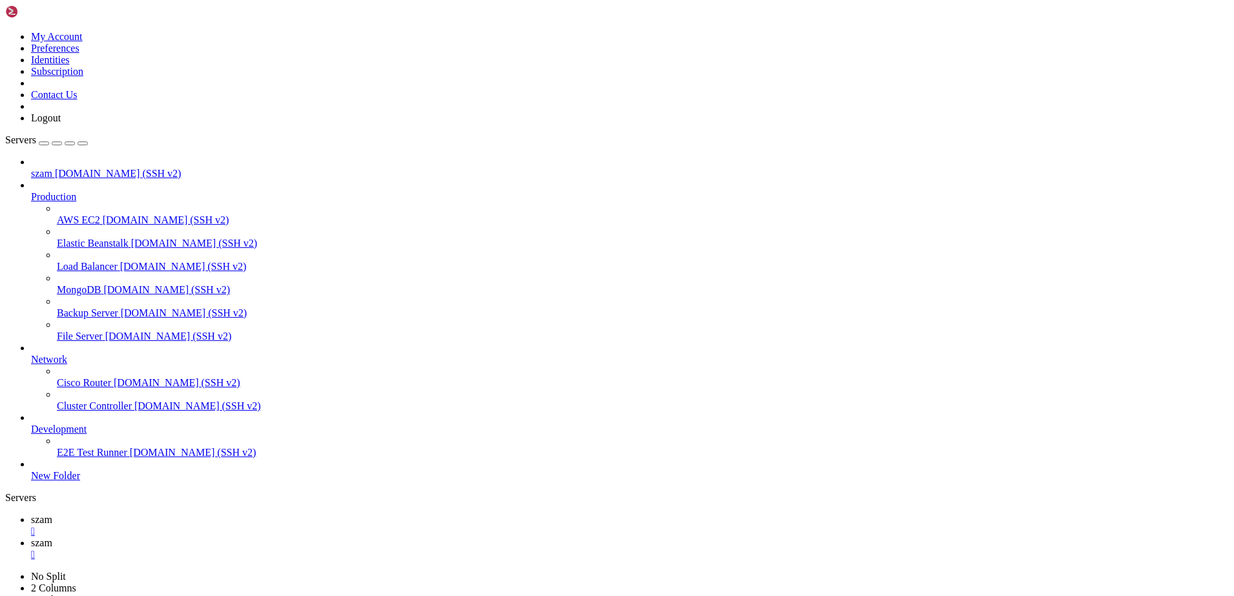
click at [52, 514] on span "szam" at bounding box center [41, 519] width 21 height 11
click at [31, 537] on icon at bounding box center [31, 542] width 0 height 11
click at [52, 514] on span "szam" at bounding box center [41, 519] width 21 height 11
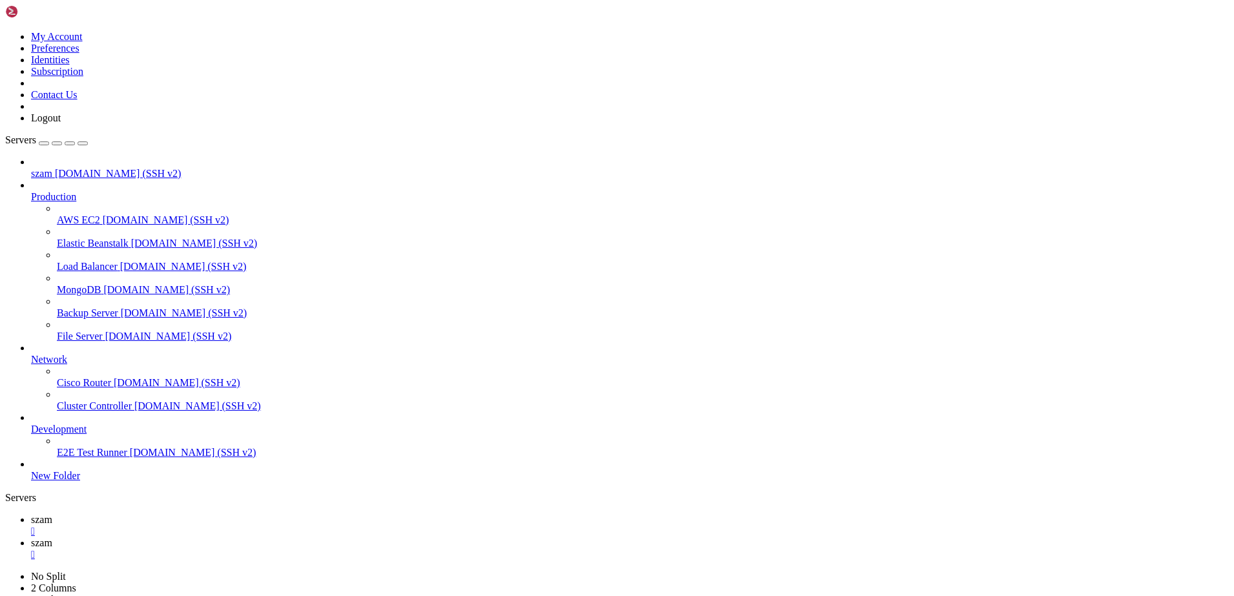
click at [52, 537] on span "szam" at bounding box center [41, 542] width 21 height 11
click at [31, 514] on icon at bounding box center [31, 519] width 0 height 11
click at [266, 537] on link "szam " at bounding box center [630, 548] width 1198 height 23
click at [52, 514] on span "szam" at bounding box center [41, 519] width 21 height 11
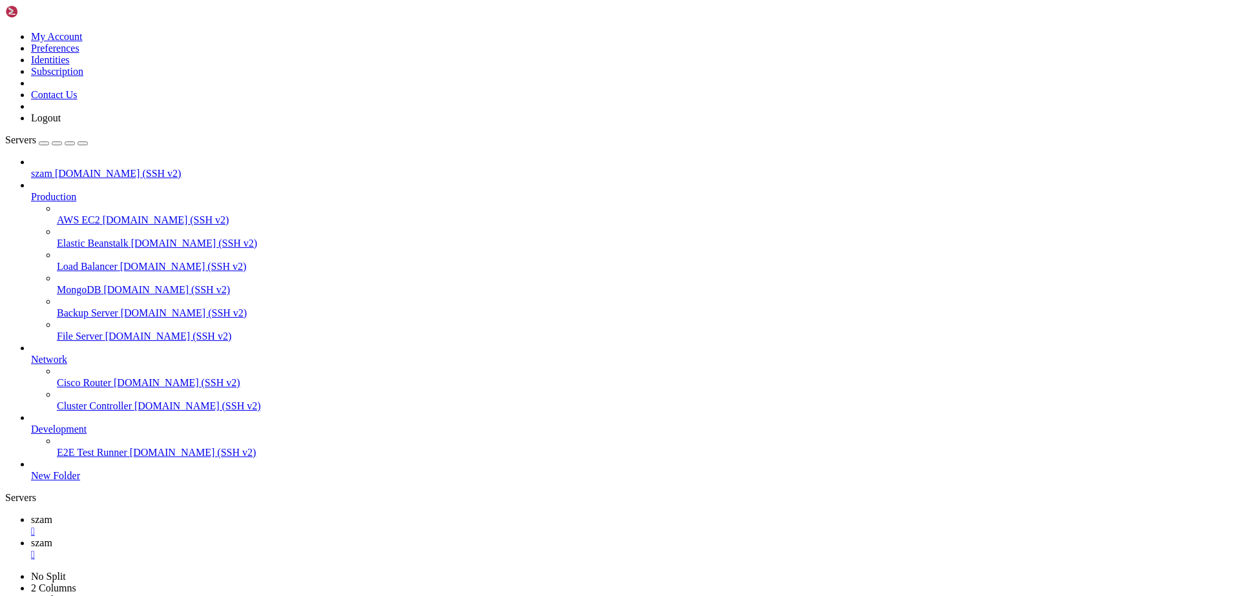
click at [52, 537] on span "szam" at bounding box center [41, 542] width 21 height 11
click at [52, 514] on span "szam" at bounding box center [41, 519] width 21 height 11
click at [52, 537] on span "szam" at bounding box center [41, 542] width 21 height 11
click at [52, 514] on span "szam" at bounding box center [41, 519] width 21 height 11
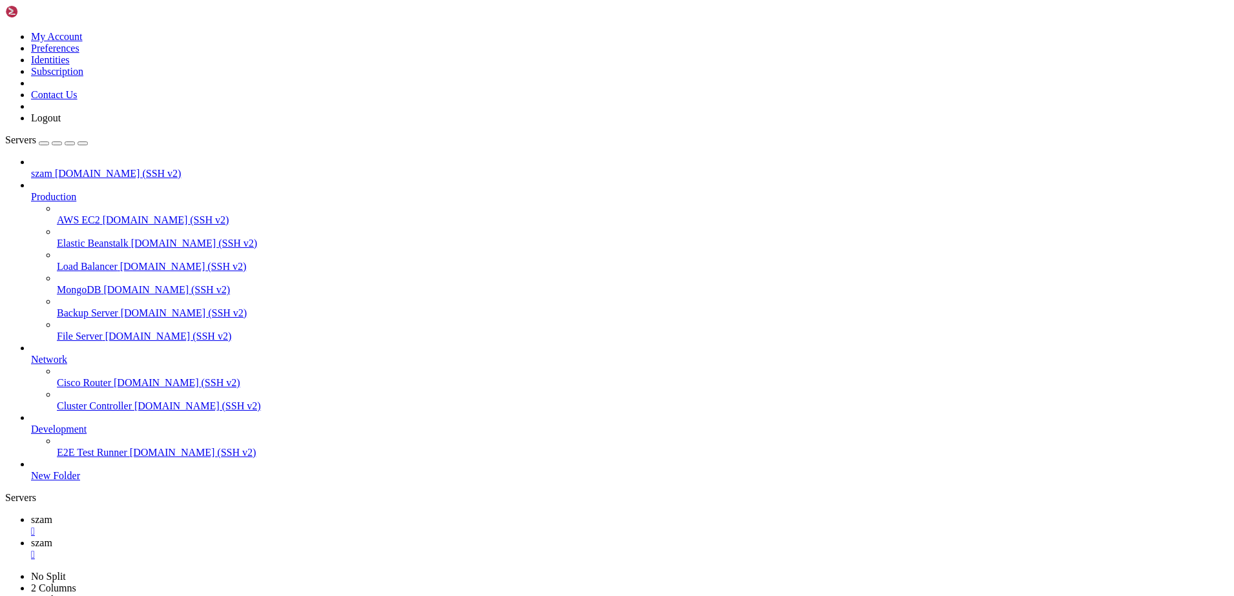
click at [251, 537] on link "szam " at bounding box center [630, 548] width 1198 height 23
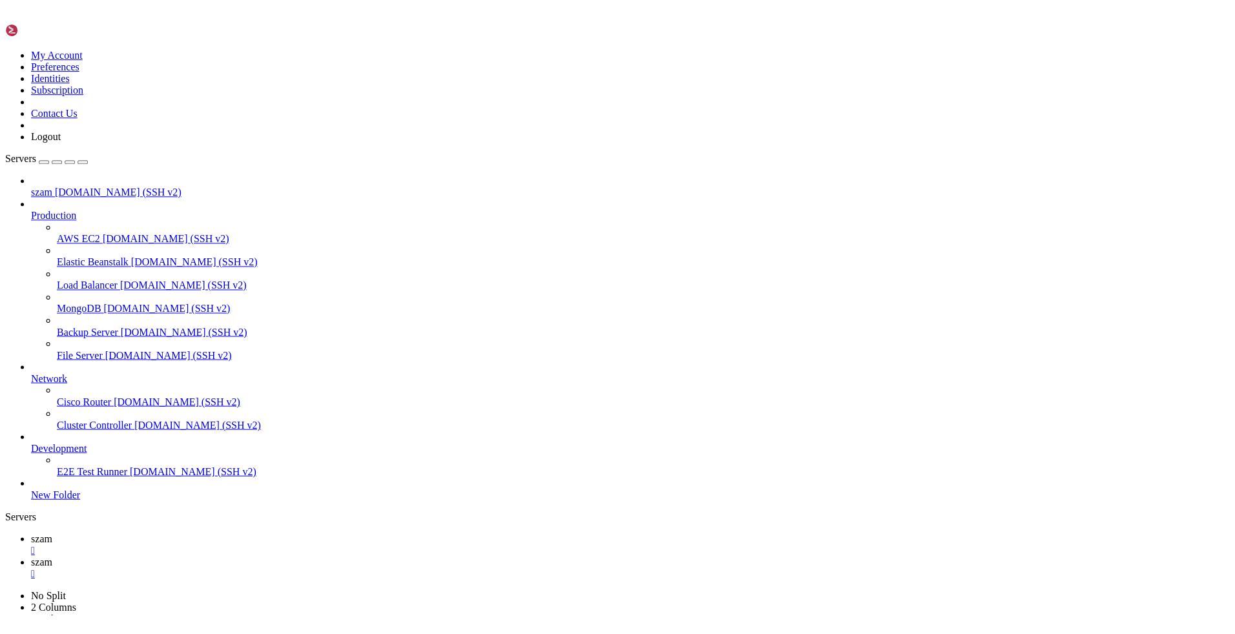
scroll to position [12, 1]
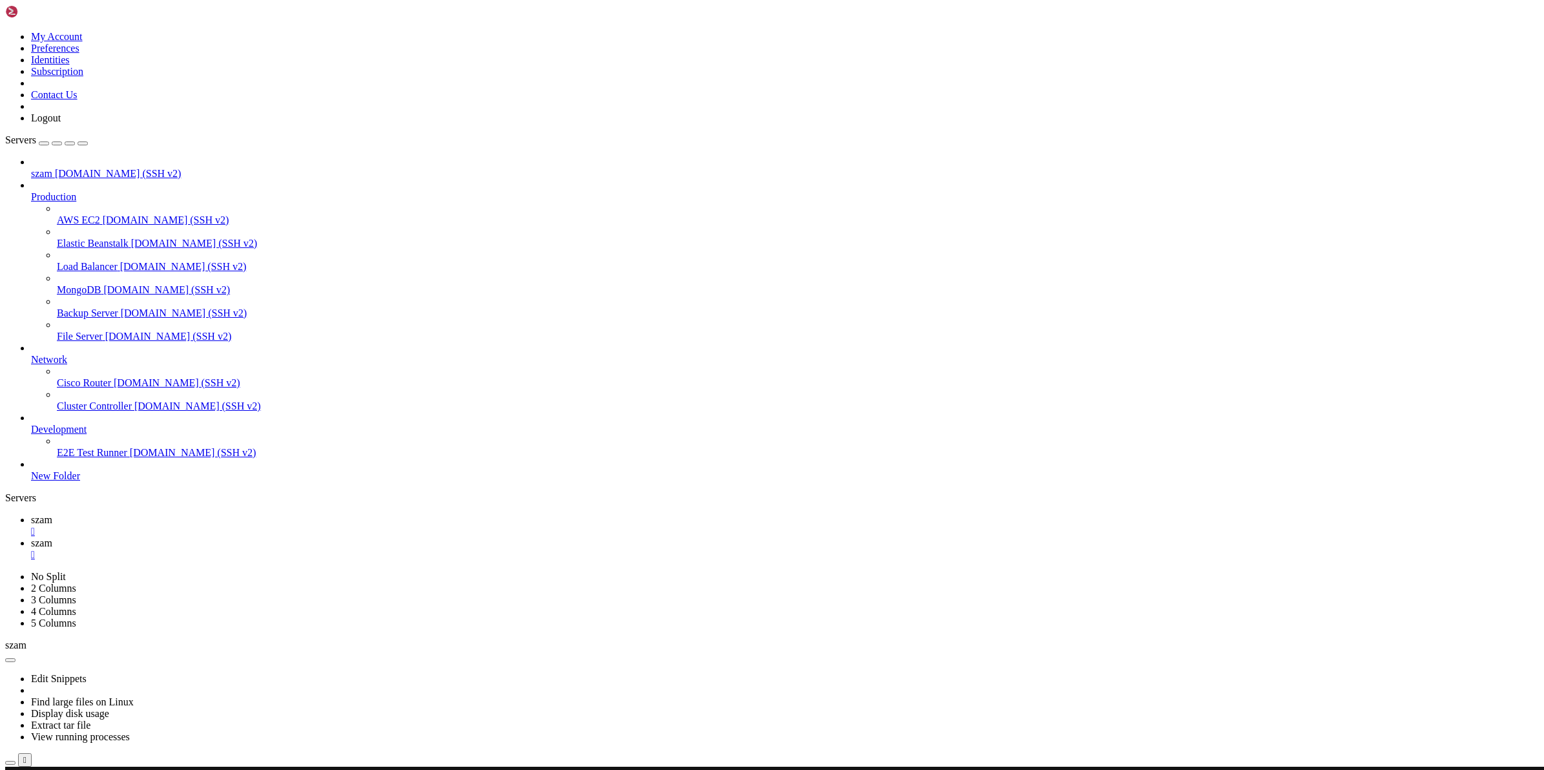
scroll to position [625, 0]
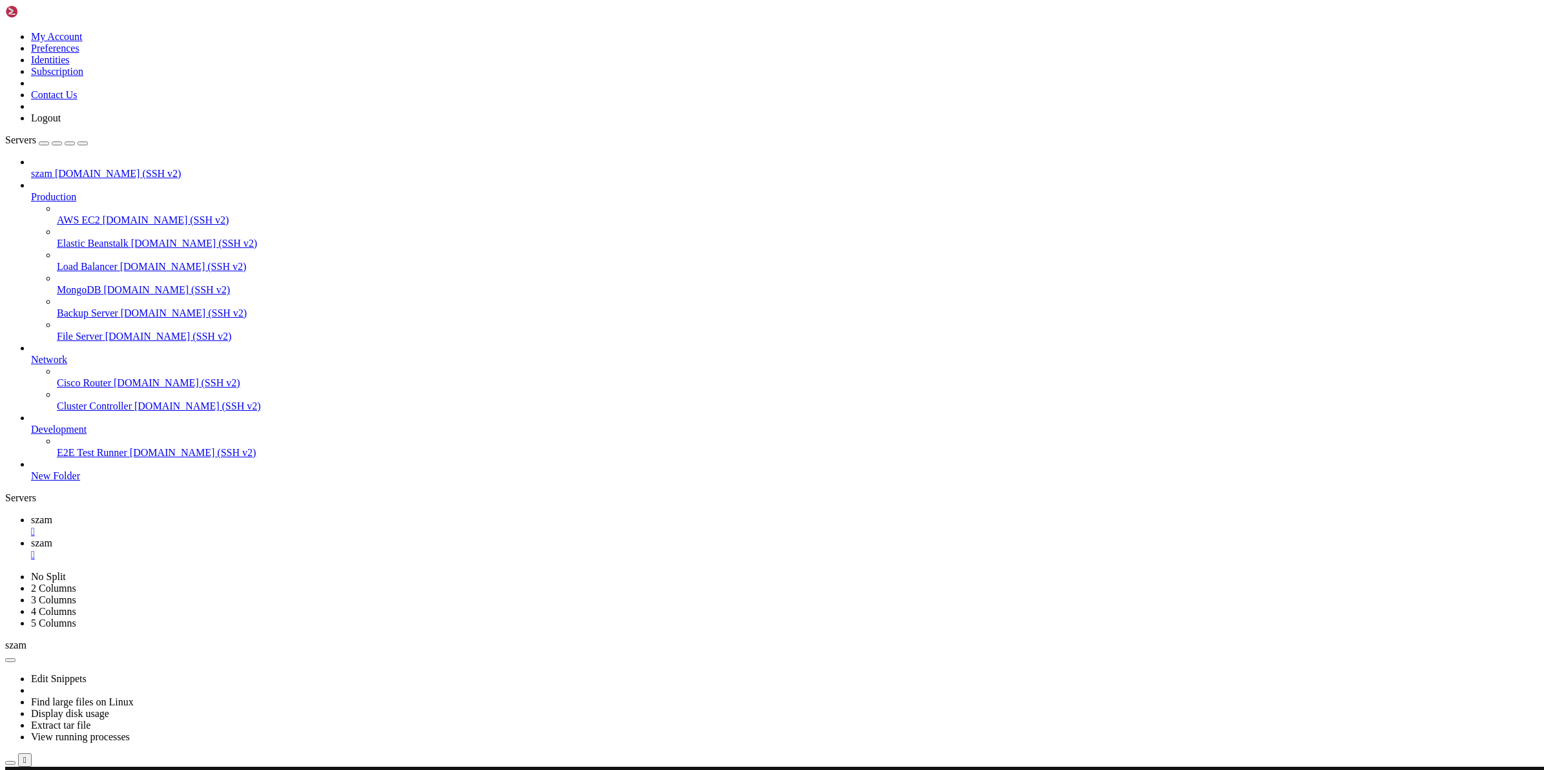
drag, startPoint x: 8, startPoint y: 1362, endPoint x: 112, endPoint y: 1364, distance: 103.4
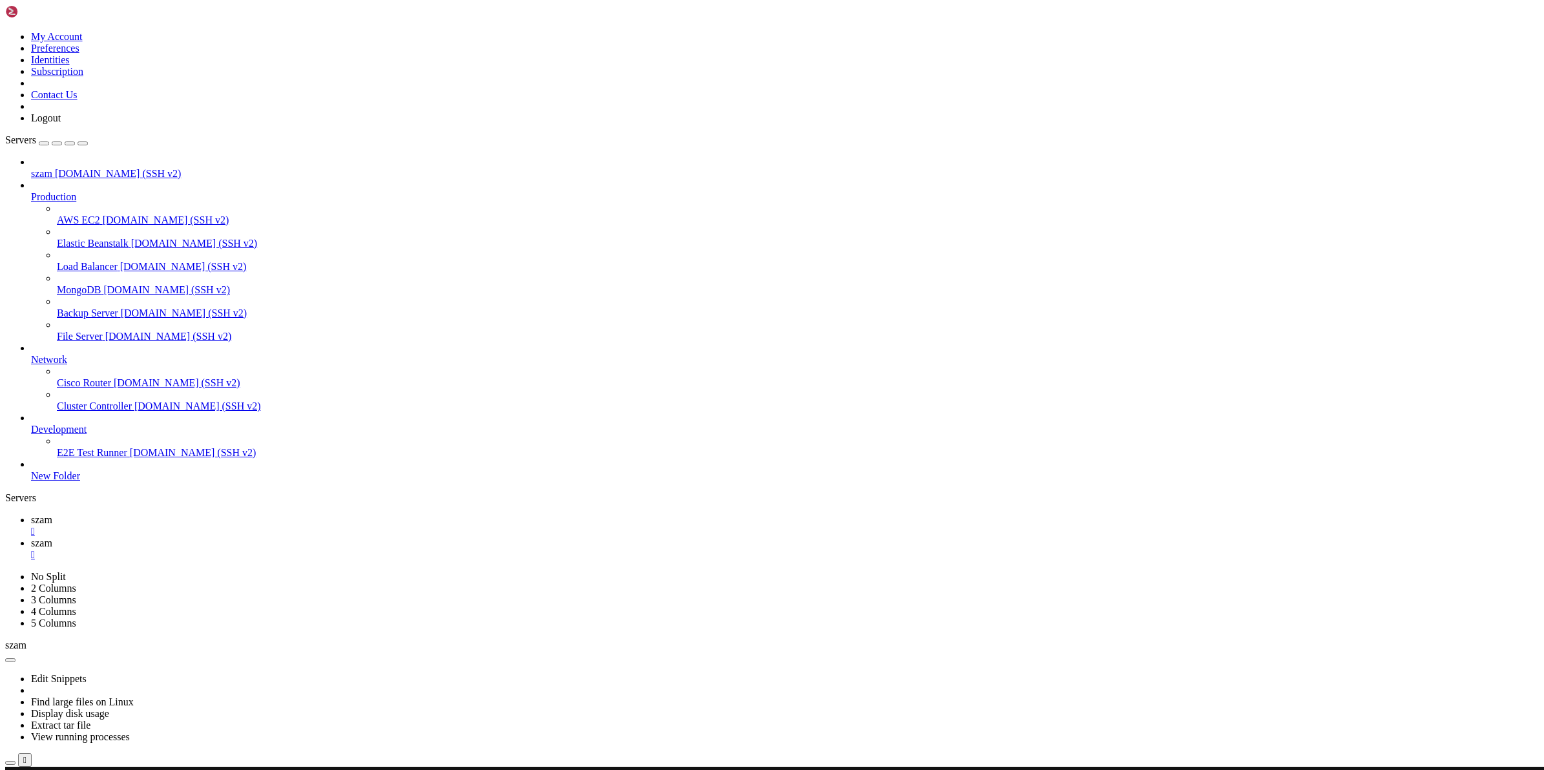
drag, startPoint x: 579, startPoint y: 1363, endPoint x: 10, endPoint y: 1368, distance: 568.5
copy x-row "You focus on drawing magical energy as careful as possible, to avoid hurting an…"
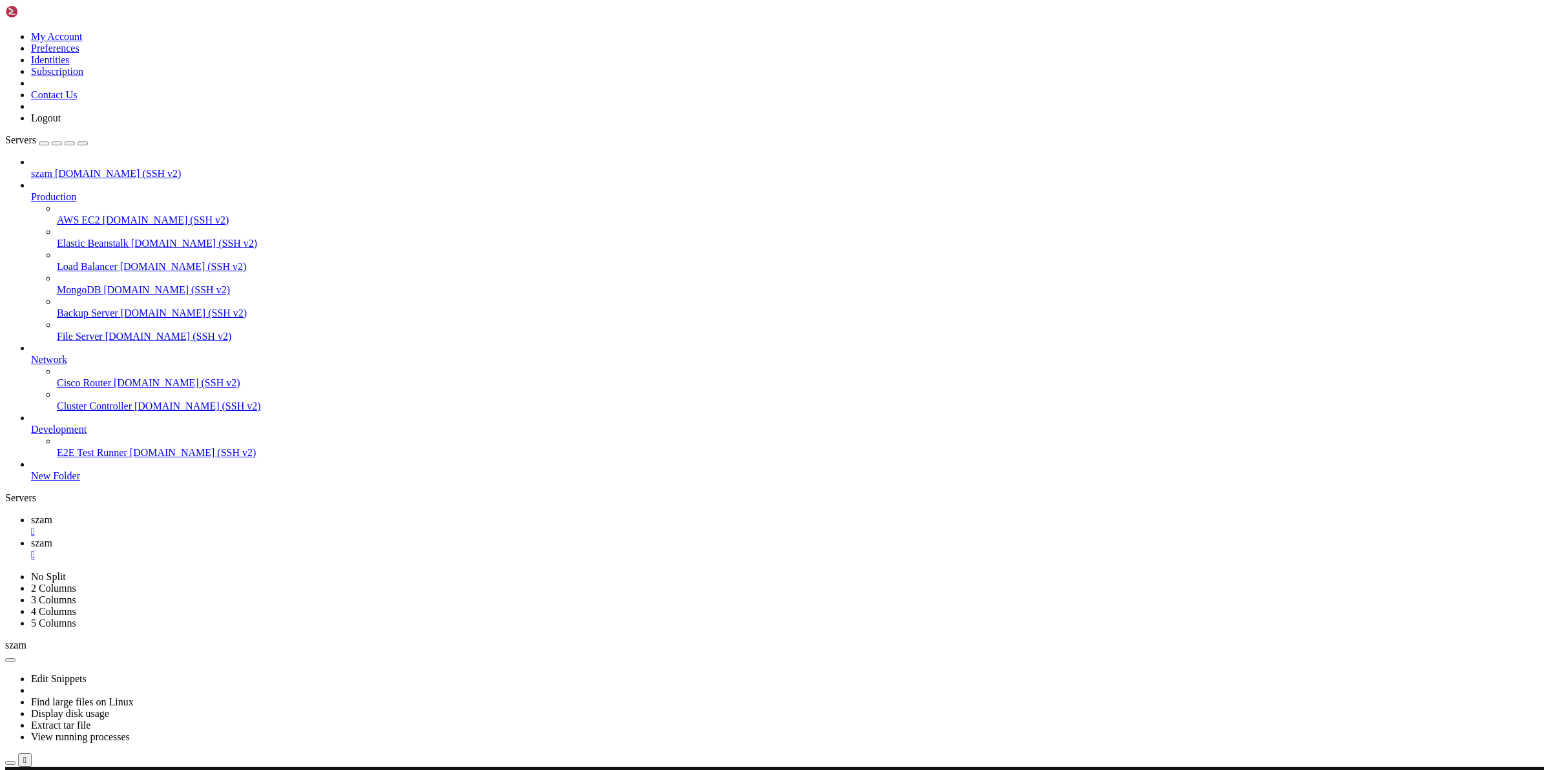
scroll to position [13, 2]
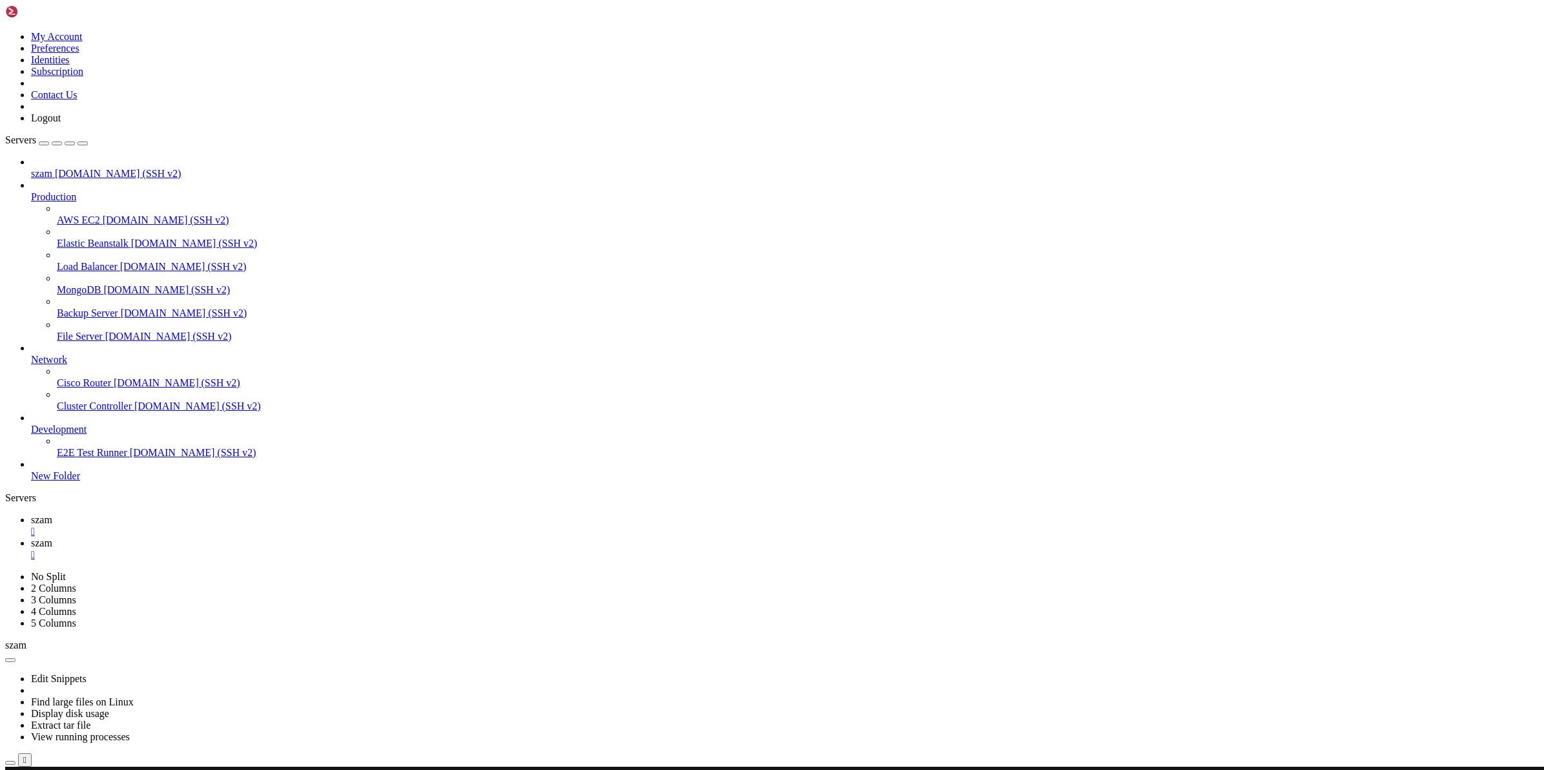
click at [31, 514] on icon at bounding box center [31, 519] width 0 height 11
click at [52, 537] on span "szam" at bounding box center [41, 542] width 21 height 11
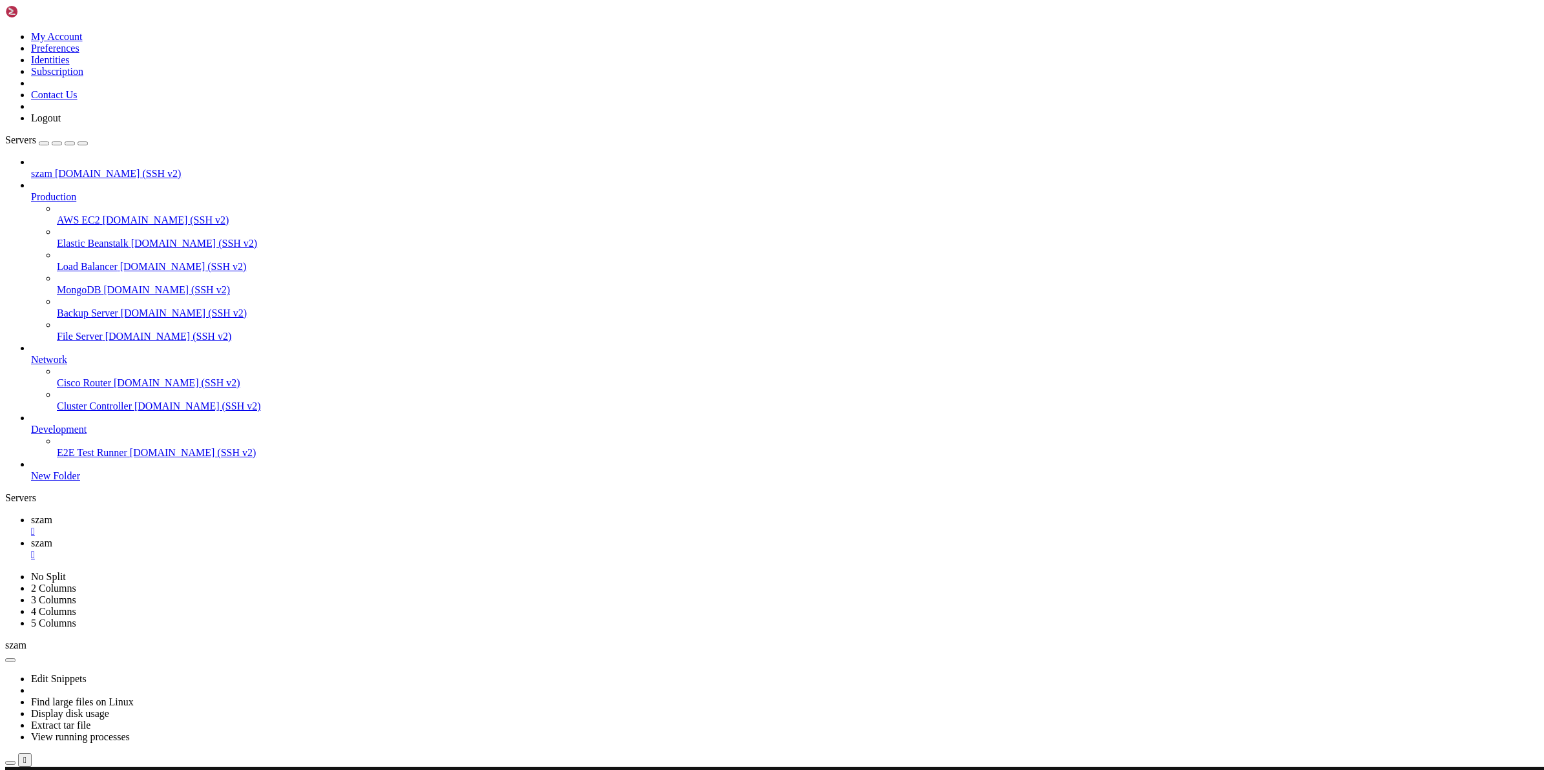
click at [52, 514] on span "szam" at bounding box center [41, 519] width 21 height 11
click at [52, 537] on span "szam" at bounding box center [41, 542] width 21 height 11
